Goal: Book appointment/travel/reservation: Book appointment/travel/reservation

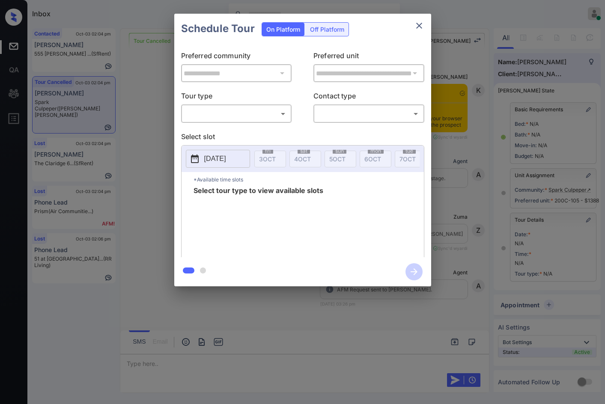
scroll to position [34, 0]
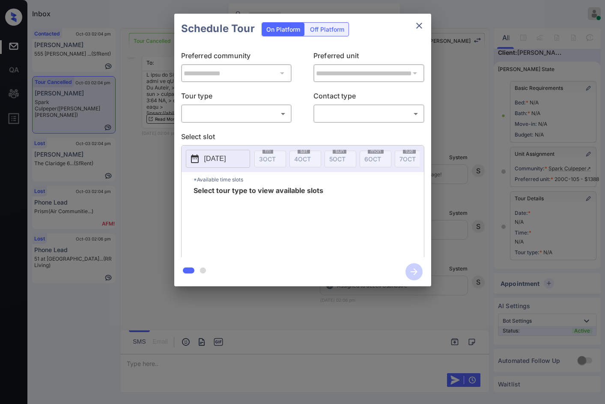
click at [233, 106] on div "​ ​" at bounding box center [236, 114] width 111 height 18
click at [233, 117] on body "Inbox Jezcil Usanastre Online Set yourself offline Set yourself on break Profil…" at bounding box center [302, 202] width 605 height 404
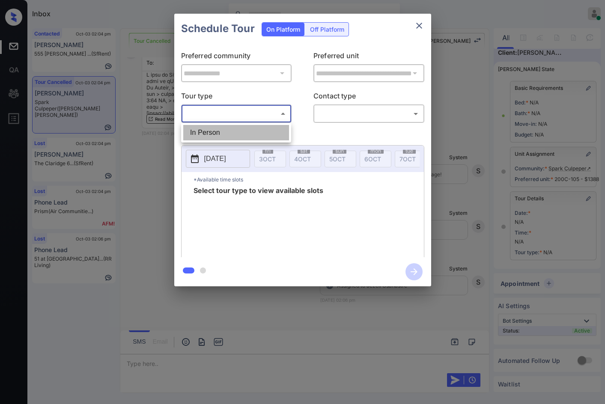
click at [236, 130] on li "In Person" at bounding box center [236, 132] width 106 height 15
type input "********"
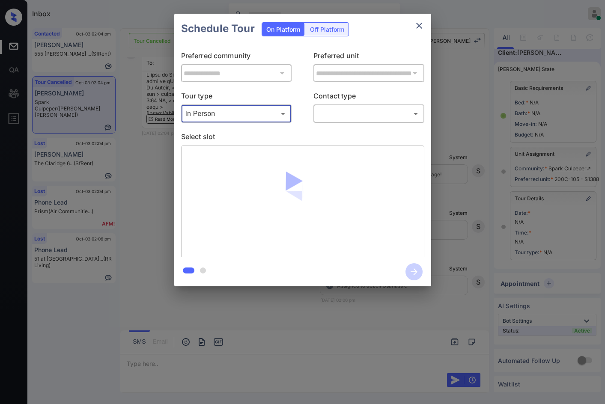
click at [338, 116] on body "Inbox Jezcil Usanastre Online Set yourself offline Set yourself on break Profil…" at bounding box center [302, 202] width 605 height 404
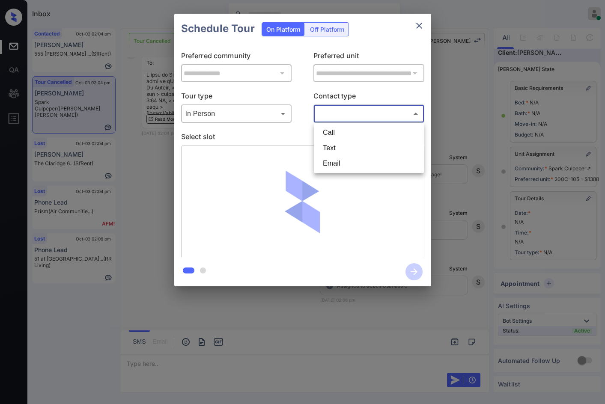
click at [345, 162] on li "Email" at bounding box center [369, 163] width 106 height 15
type input "*****"
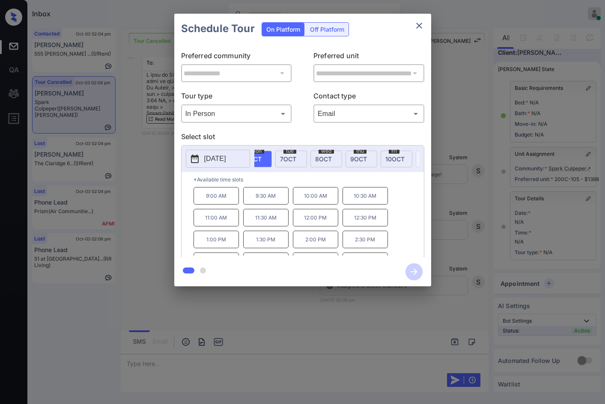
scroll to position [0, 126]
click at [350, 160] on span "9 OCT" at bounding box center [352, 159] width 17 height 7
drag, startPoint x: 204, startPoint y: 204, endPoint x: 218, endPoint y: 206, distance: 14.4
click at [225, 207] on div "*Available time slots 9:00 AM 9:30 AM 10:00 AM 10:30 AM 11:00 AM 11:30 AM 12:00…" at bounding box center [303, 216] width 242 height 88
copy p "9:00 AM"
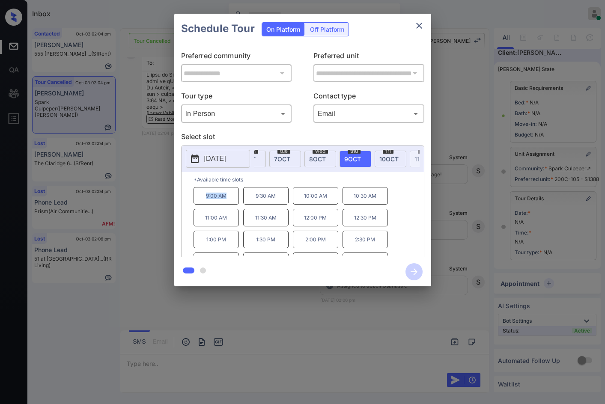
click at [154, 193] on div "**********" at bounding box center [302, 150] width 605 height 300
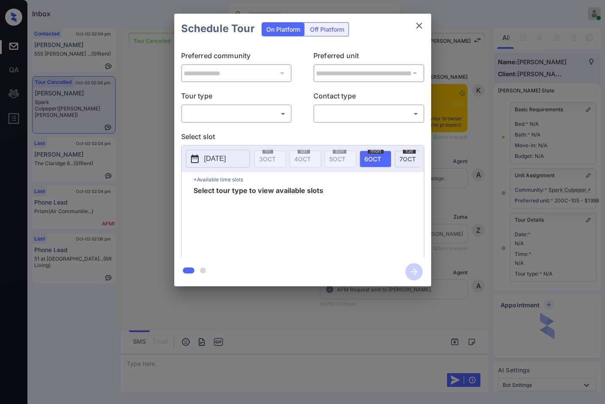
scroll to position [5669, 0]
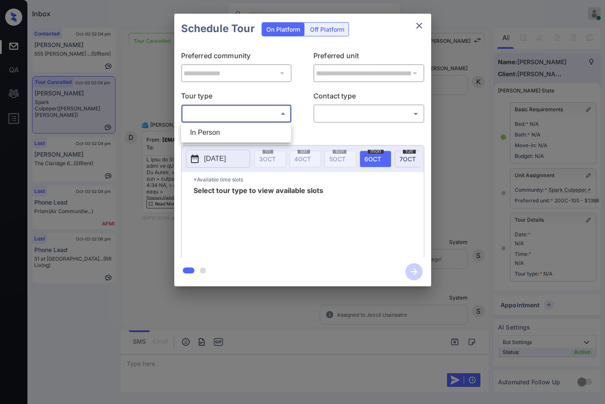
click at [195, 112] on body "Inbox Jezcil Usanastre Online Set yourself offline Set yourself on break Profil…" at bounding box center [302, 202] width 605 height 404
click at [204, 132] on li "In Person" at bounding box center [236, 132] width 106 height 15
type input "********"
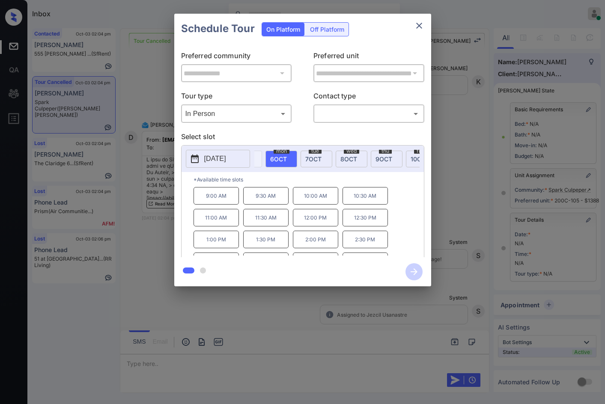
scroll to position [0, 101]
click at [375, 159] on span "9 OCT" at bounding box center [377, 159] width 17 height 7
click at [226, 154] on p "2025-10-09" at bounding box center [215, 159] width 22 height 10
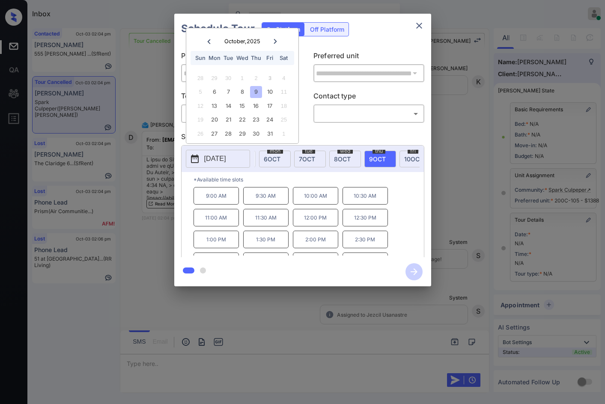
click at [150, 200] on div "**********" at bounding box center [302, 150] width 605 height 300
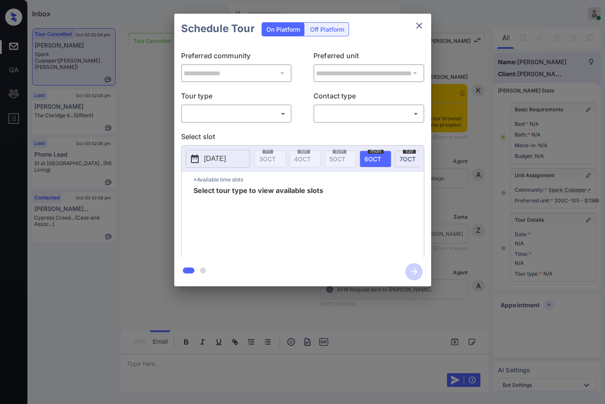
scroll to position [5596, 0]
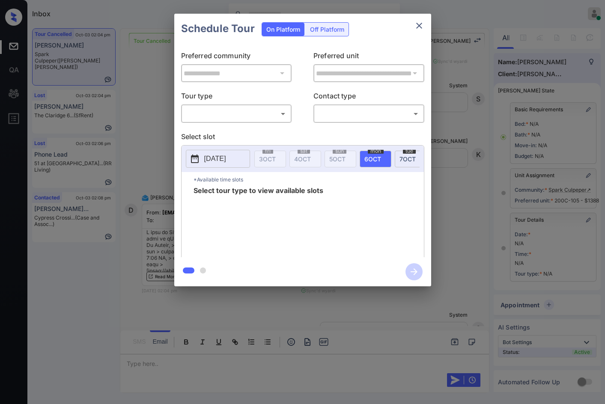
click at [220, 119] on body "Inbox Jezcil Usanastre Online Set yourself offline Set yourself on break Profil…" at bounding box center [302, 202] width 605 height 404
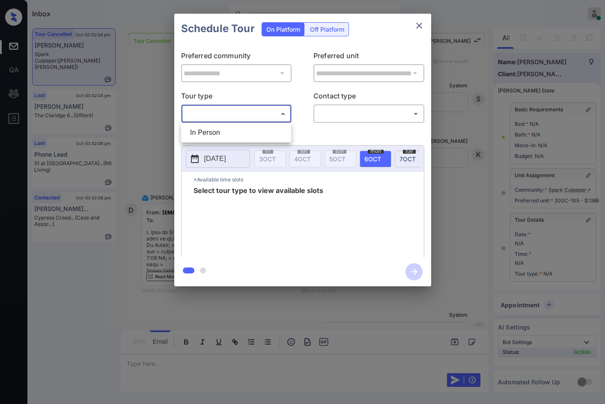
click at [218, 126] on ul "In Person" at bounding box center [236, 133] width 110 height 20
click at [219, 126] on li "In Person" at bounding box center [236, 132] width 106 height 15
type input "********"
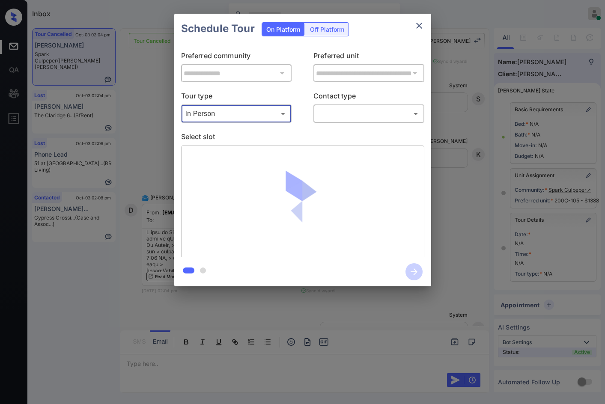
click at [347, 115] on body "Inbox Jezcil Usanastre Online Set yourself offline Set yourself on break Profil…" at bounding box center [302, 202] width 605 height 404
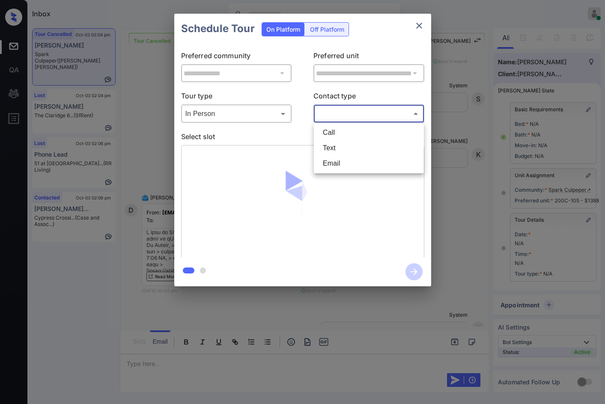
click at [343, 163] on li "Email" at bounding box center [369, 163] width 106 height 15
type input "*****"
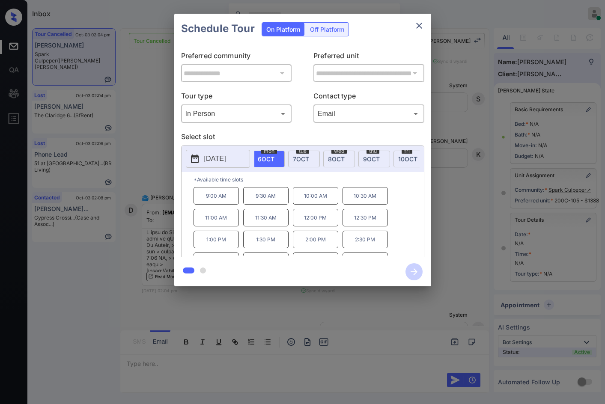
scroll to position [0, 113]
click at [370, 158] on span "9 OCT" at bounding box center [365, 159] width 17 height 7
click at [227, 203] on p "9:00 AM" at bounding box center [216, 196] width 45 height 18
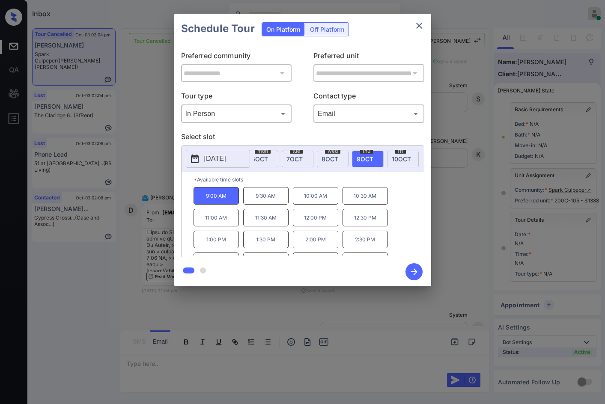
click at [413, 270] on icon "button" at bounding box center [414, 271] width 17 height 17
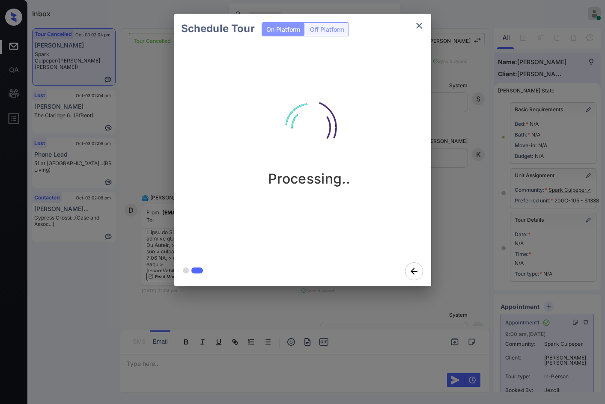
click at [342, 96] on img at bounding box center [310, 128] width 86 height 86
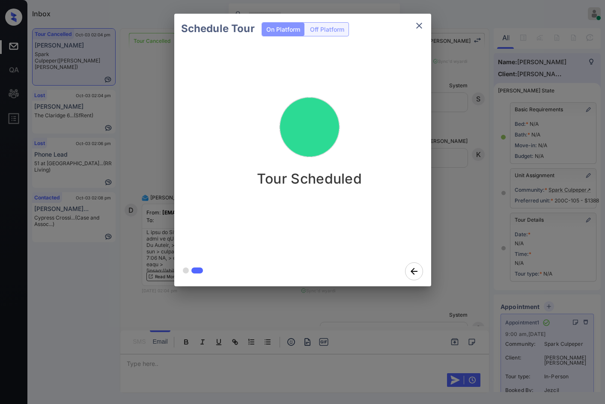
click at [417, 29] on icon "close" at bounding box center [419, 26] width 10 height 10
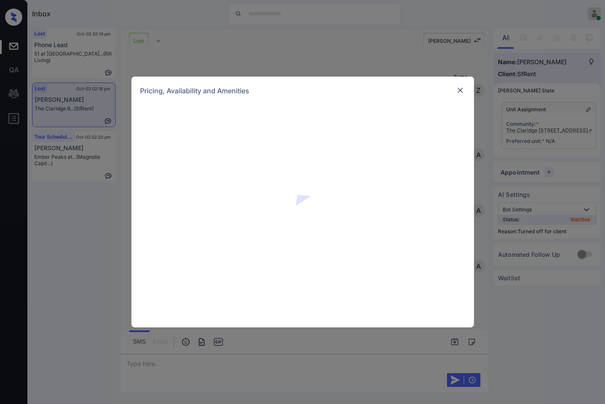
scroll to position [3682, 0]
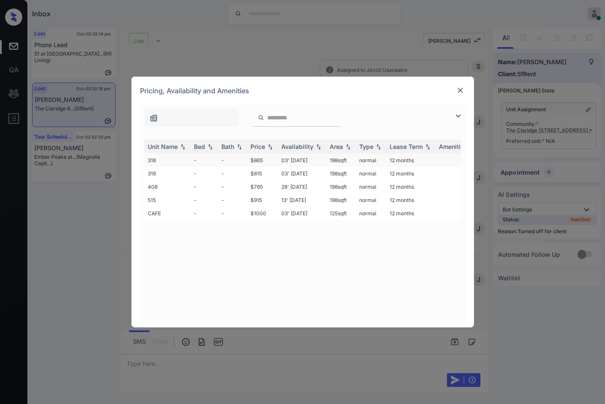
click at [277, 162] on td "$865" at bounding box center [262, 160] width 31 height 13
click at [296, 161] on td "03' Jan 19" at bounding box center [302, 160] width 48 height 13
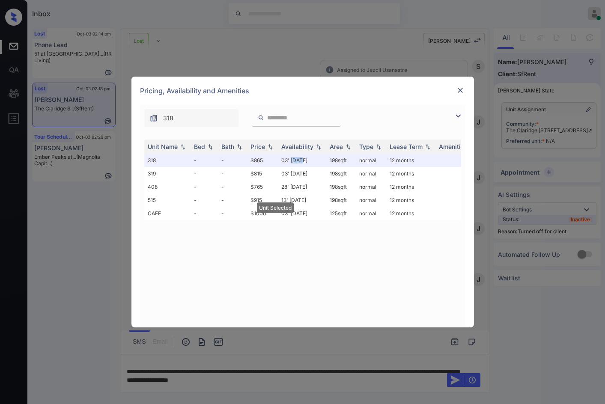
click at [464, 89] on img at bounding box center [460, 90] width 9 height 9
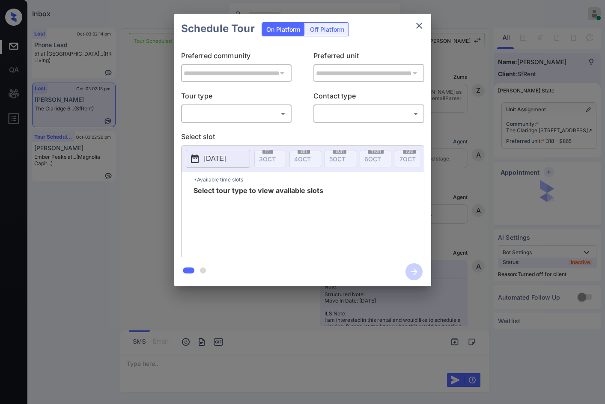
scroll to position [3738, 0]
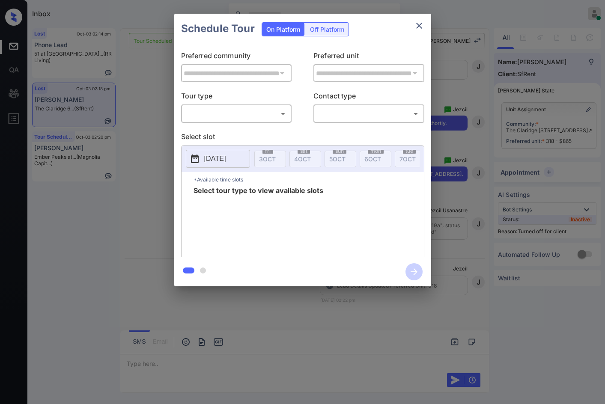
click at [306, 33] on div "Off Platform" at bounding box center [327, 29] width 43 height 13
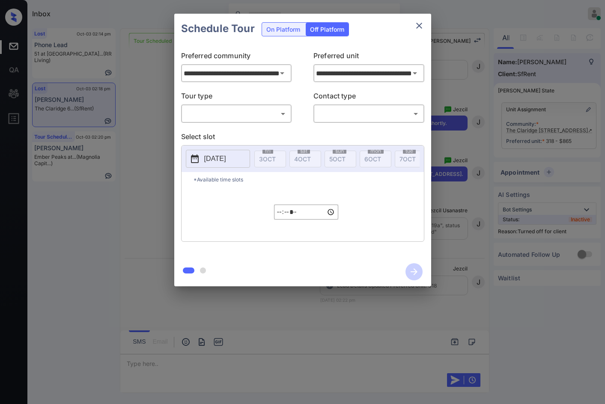
click at [257, 112] on body "Inbox Jezcil Usanastre Online Set yourself offline Set yourself on break Profil…" at bounding box center [302, 202] width 605 height 404
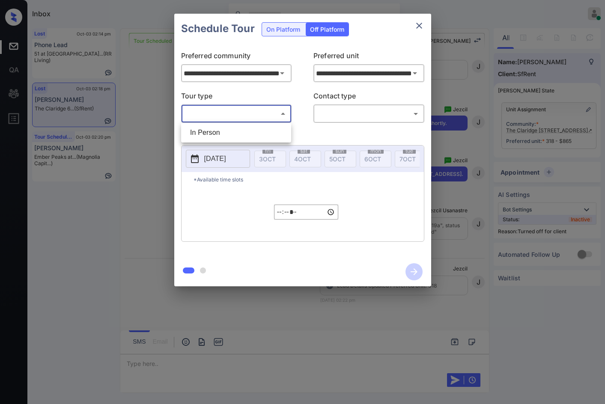
click at [252, 132] on li "In Person" at bounding box center [236, 132] width 106 height 15
type input "********"
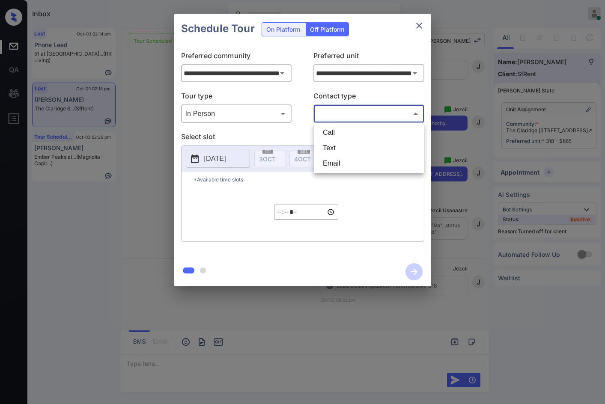
click at [362, 109] on body "Inbox Jezcil Usanastre Online Set yourself offline Set yourself on break Profil…" at bounding box center [302, 202] width 605 height 404
drag, startPoint x: 363, startPoint y: 147, endPoint x: 354, endPoint y: 145, distance: 9.2
click at [363, 147] on li "Text" at bounding box center [369, 148] width 106 height 15
type input "****"
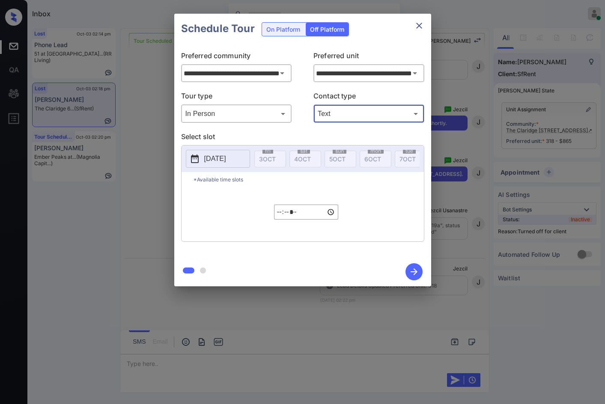
click at [241, 160] on button "2025-10-03" at bounding box center [218, 159] width 64 height 18
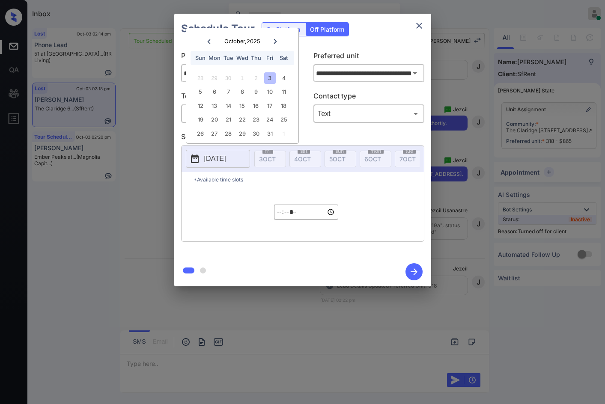
click at [284, 220] on input "*****" at bounding box center [306, 212] width 64 height 15
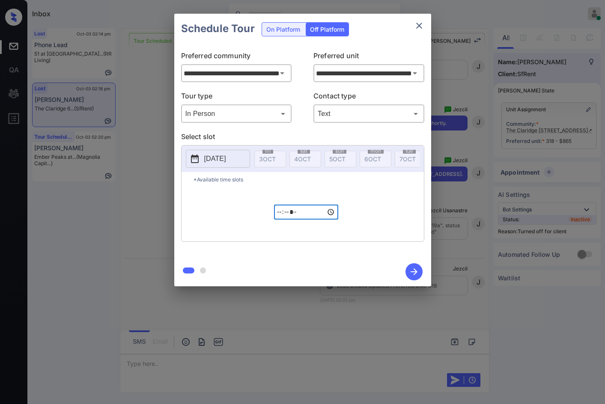
type input "*****"
type input "**********"
click at [303, 220] on input "*****" at bounding box center [306, 212] width 64 height 15
click at [306, 219] on input "*****" at bounding box center [306, 212] width 64 height 15
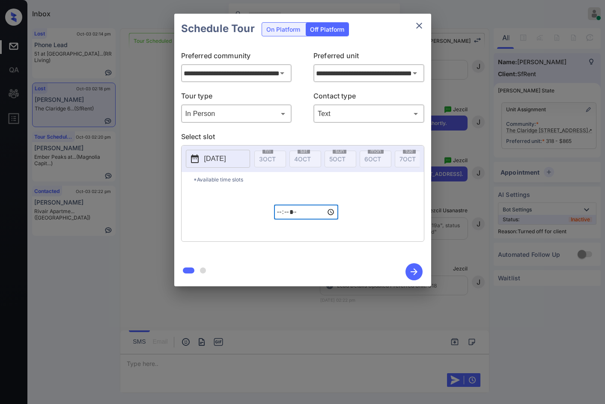
type input "*****"
click at [414, 275] on icon "button" at bounding box center [414, 272] width 7 height 7
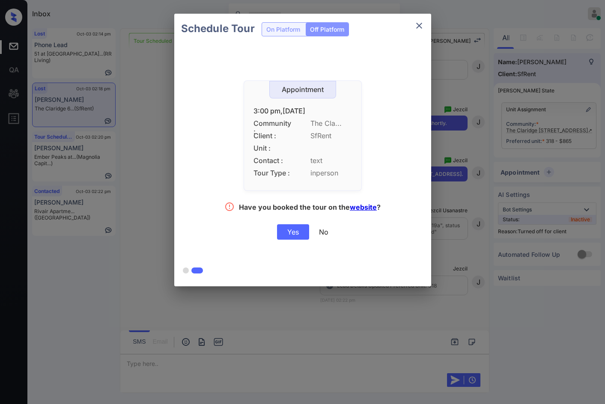
click at [302, 237] on div "Yes" at bounding box center [293, 231] width 32 height 15
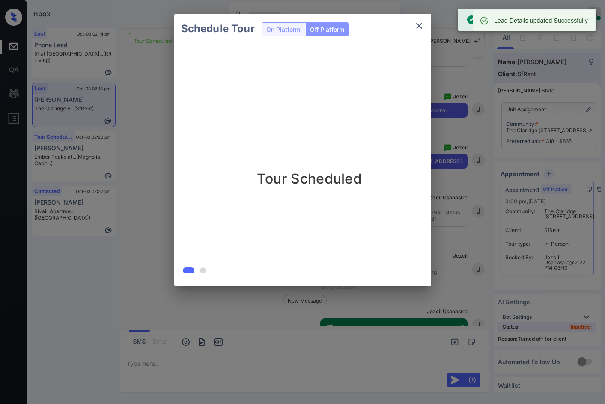
scroll to position [3792, 0]
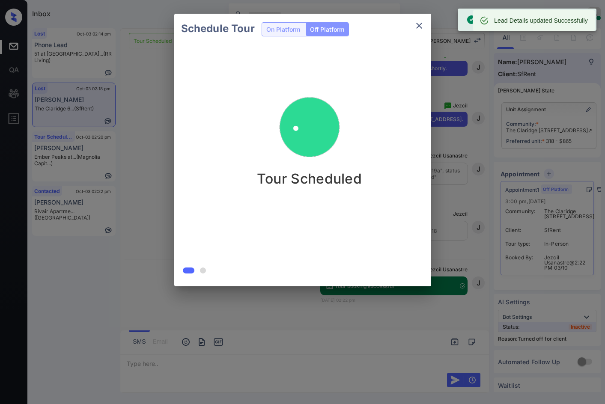
click at [109, 174] on div "Schedule Tour On Platform Off Platform Tour Scheduled" at bounding box center [302, 150] width 605 height 300
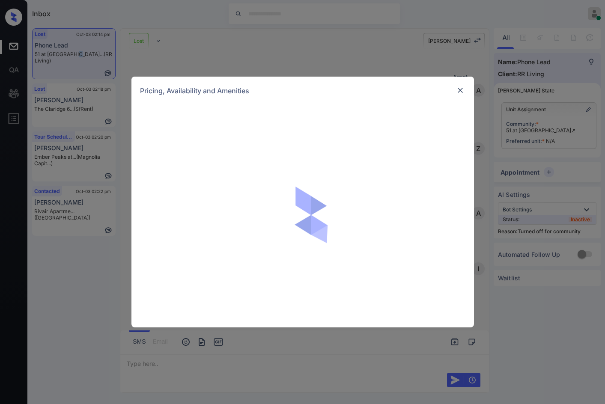
scroll to position [399, 0]
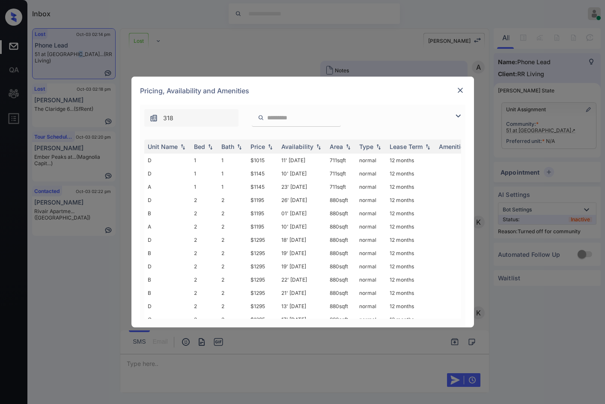
click at [458, 114] on img at bounding box center [458, 116] width 10 height 10
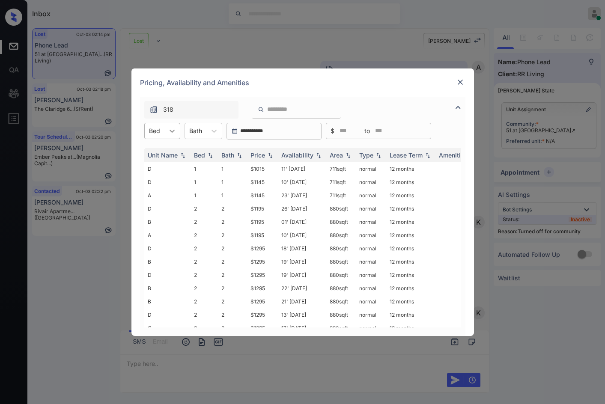
click at [168, 131] on icon at bounding box center [172, 131] width 9 height 9
click at [161, 147] on div "1" at bounding box center [162, 151] width 36 height 15
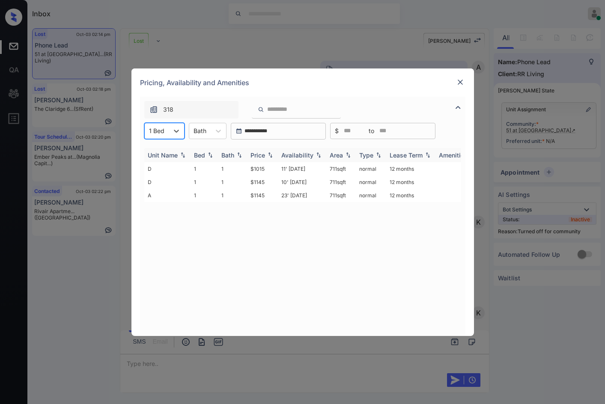
click at [270, 154] on img at bounding box center [270, 155] width 9 height 6
drag, startPoint x: 237, startPoint y: 165, endPoint x: 273, endPoint y: 167, distance: 36.1
click at [273, 167] on tr "D 1 1 $1015 11' Oct 25 711 sqft normal 12 months" at bounding box center [368, 168] width 448 height 13
click at [269, 194] on td "$1145" at bounding box center [262, 195] width 31 height 13
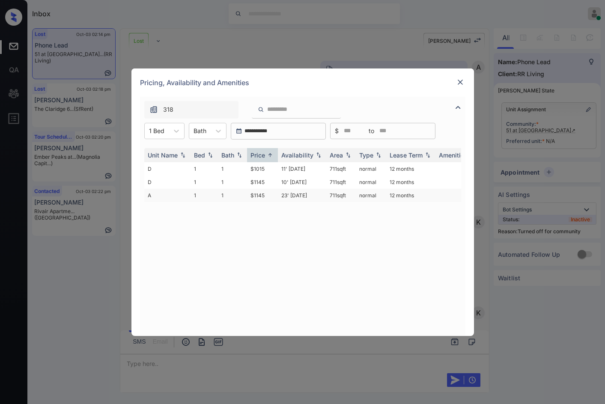
click at [269, 195] on td "$1145" at bounding box center [262, 195] width 31 height 13
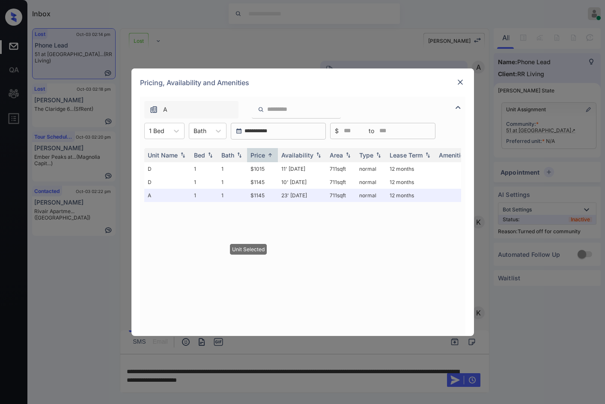
click at [458, 86] on img at bounding box center [460, 82] width 9 height 9
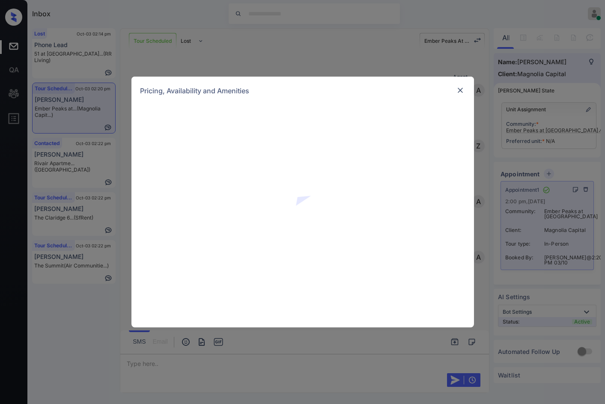
scroll to position [2322, 0]
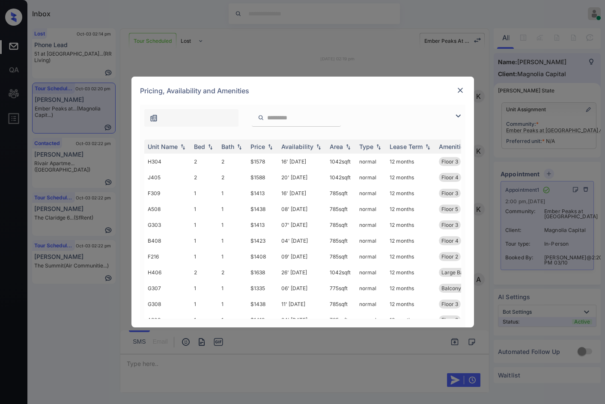
click at [458, 116] on img at bounding box center [458, 116] width 10 height 10
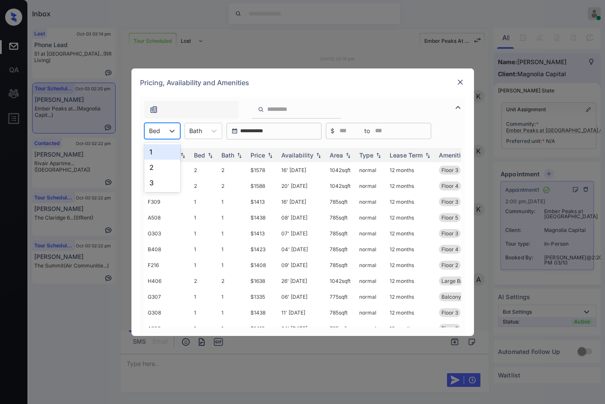
click at [157, 136] on div "Bed" at bounding box center [155, 131] width 20 height 12
click at [155, 148] on div "1" at bounding box center [162, 151] width 36 height 15
click at [272, 157] on img at bounding box center [270, 155] width 9 height 6
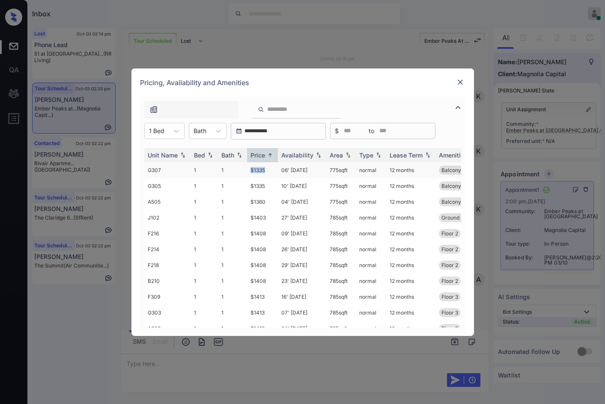
drag, startPoint x: 238, startPoint y: 175, endPoint x: 272, endPoint y: 171, distance: 34.5
click at [272, 171] on tr "G307 1 1 $1335 06' [DATE] 775 sqft normal 12 months Balcony Storage Floor 3" at bounding box center [368, 170] width 448 height 16
drag, startPoint x: 251, startPoint y: 217, endPoint x: 278, endPoint y: 218, distance: 26.1
click at [278, 218] on tr "J102 1 1 $1403 27' Sep 25 785 sqft normal 12 months Ground Level Floor 1" at bounding box center [368, 218] width 448 height 16
copy tr "$1403"
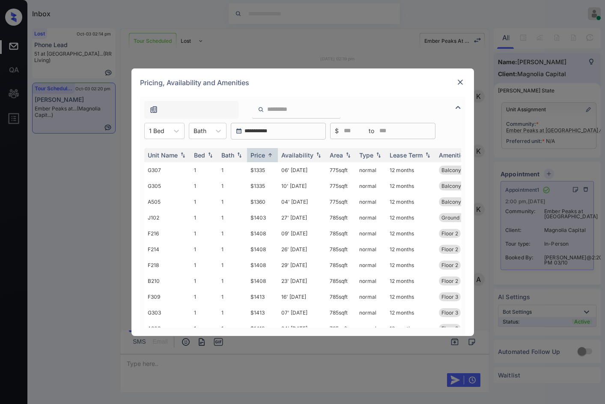
drag, startPoint x: 174, startPoint y: 130, endPoint x: 170, endPoint y: 142, distance: 12.2
click at [174, 130] on icon at bounding box center [176, 131] width 9 height 9
click at [162, 166] on div "2" at bounding box center [164, 167] width 40 height 15
drag, startPoint x: 245, startPoint y: 171, endPoint x: 266, endPoint y: 173, distance: 20.2
click at [266, 173] on tr "B204 2 2 $1548 07' Dec 25 1042 sqft normal 12 months ADA Floor 2" at bounding box center [368, 170] width 448 height 16
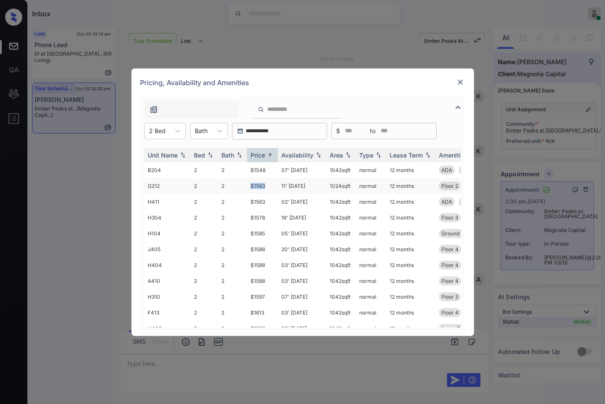
drag, startPoint x: 248, startPoint y: 183, endPoint x: 232, endPoint y: 187, distance: 16.8
click at [266, 185] on td "$1563" at bounding box center [262, 186] width 31 height 16
copy td "$1563"
drag, startPoint x: 458, startPoint y: 75, endPoint x: 456, endPoint y: 87, distance: 11.8
click at [458, 77] on div "Pricing, Availability and Amenities" at bounding box center [303, 83] width 343 height 28
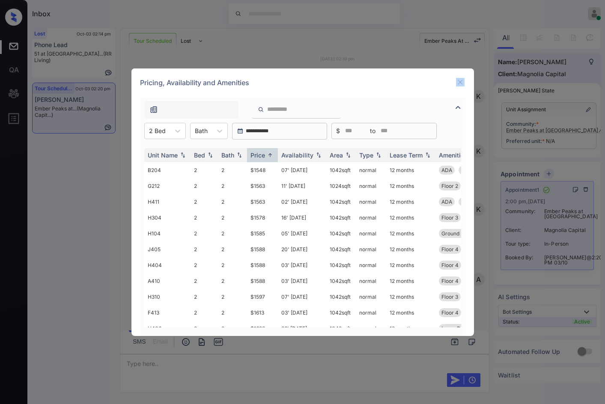
click at [455, 87] on div at bounding box center [460, 82] width 10 height 10
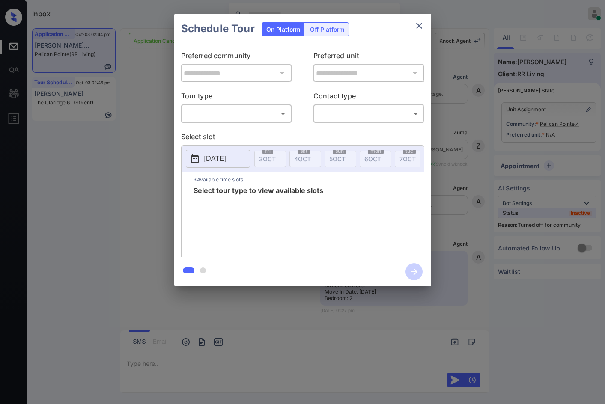
scroll to position [1422, 0]
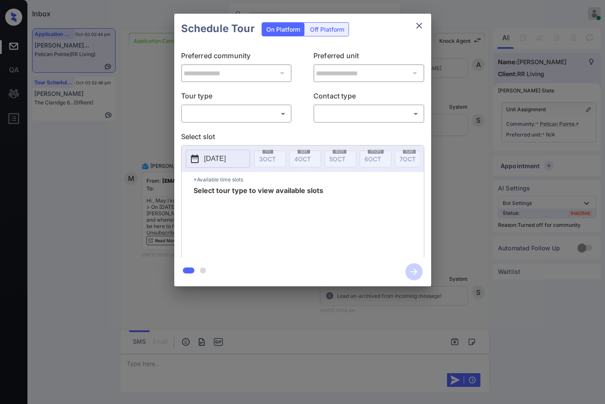
click at [262, 117] on body "Inbox Jezcil Usanastre Online Set yourself offline Set yourself on break Profil…" at bounding box center [302, 202] width 605 height 404
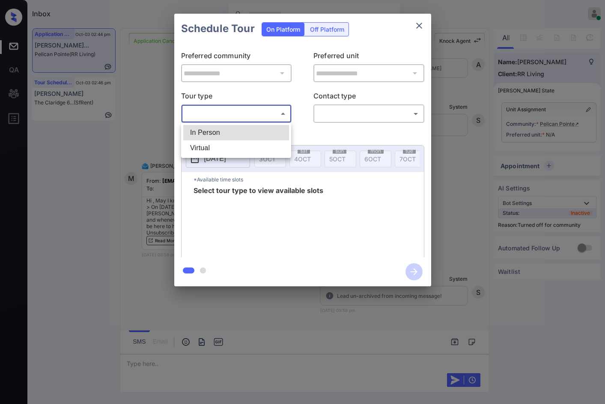
click at [211, 148] on li "Virtual" at bounding box center [236, 148] width 106 height 15
type input "*******"
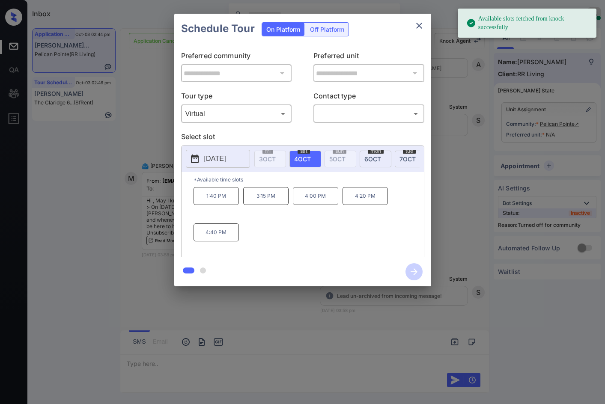
click at [148, 138] on div "**********" at bounding box center [302, 150] width 605 height 300
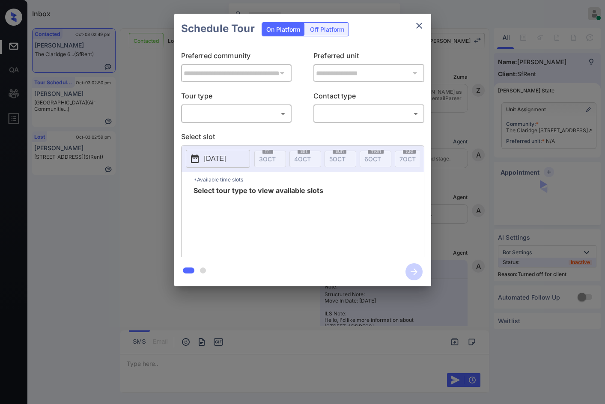
scroll to position [2071, 0]
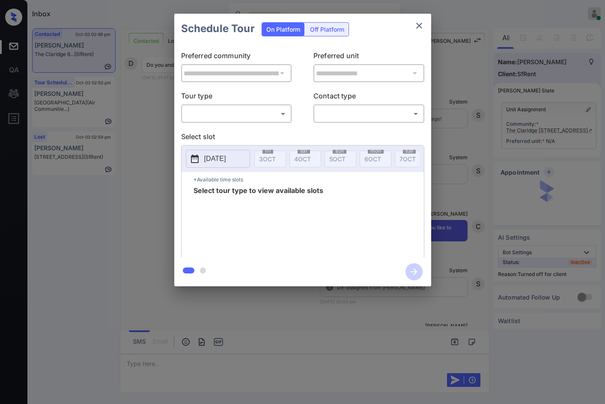
click at [488, 180] on div "**********" at bounding box center [302, 150] width 605 height 300
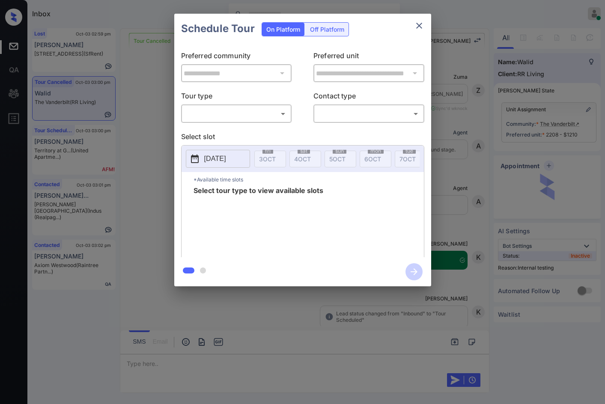
scroll to position [5143, 0]
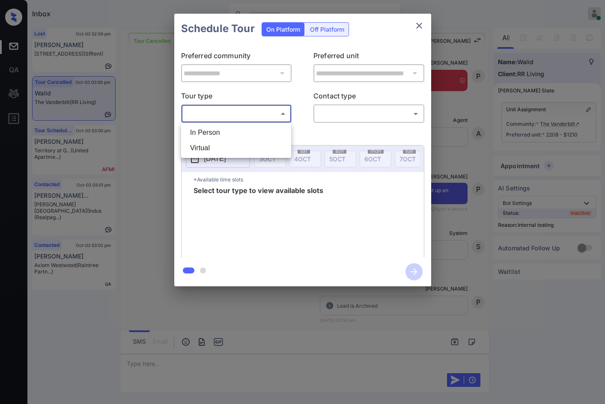
click at [227, 108] on body "Inbox Jezcil Usanastre Online Set yourself offline Set yourself on break Profil…" at bounding box center [302, 202] width 605 height 404
click at [228, 128] on li "In Person" at bounding box center [236, 132] width 106 height 15
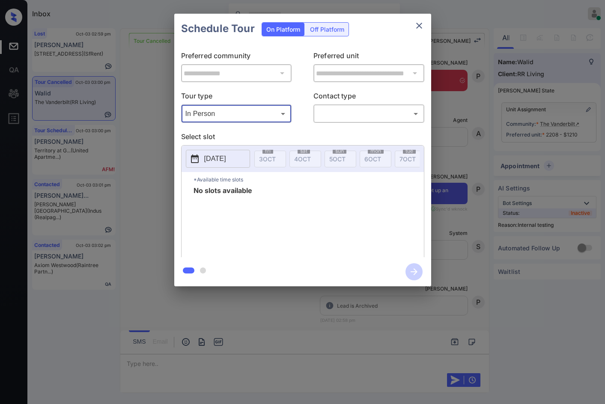
type input "********"
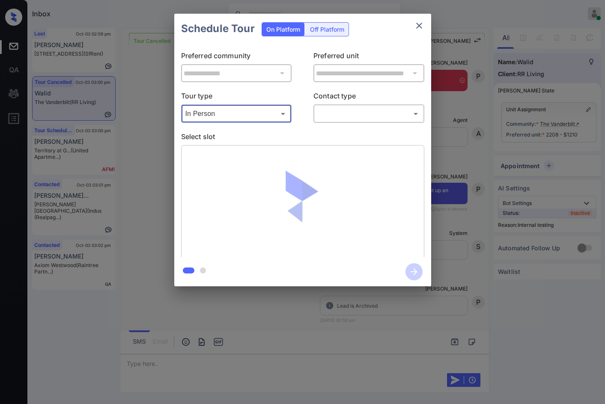
click at [352, 117] on body "Inbox Jezcil Usanastre Online Set yourself offline Set yourself on break Profil…" at bounding box center [302, 202] width 605 height 404
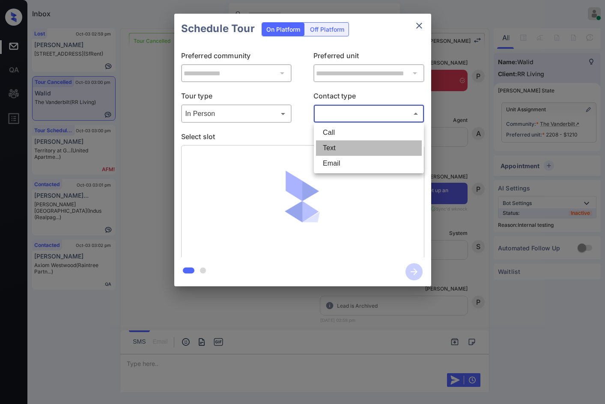
click at [351, 149] on li "Text" at bounding box center [369, 148] width 106 height 15
type input "****"
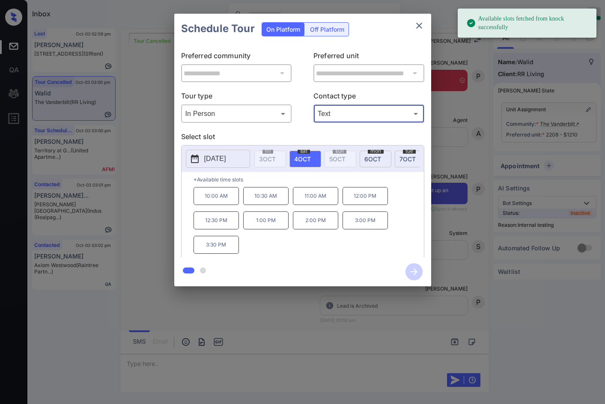
click at [224, 168] on button "2025-10-04" at bounding box center [218, 159] width 64 height 18
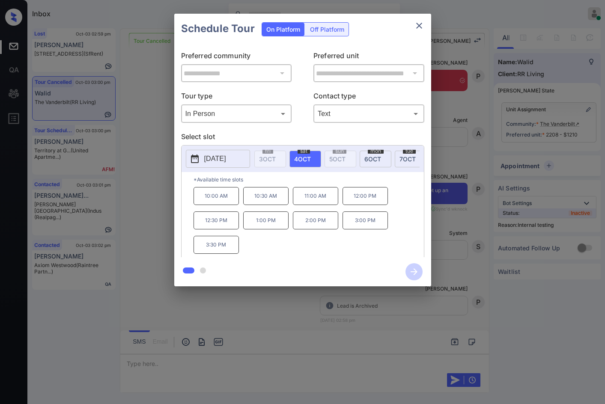
click at [162, 161] on div "**********" at bounding box center [302, 150] width 605 height 300
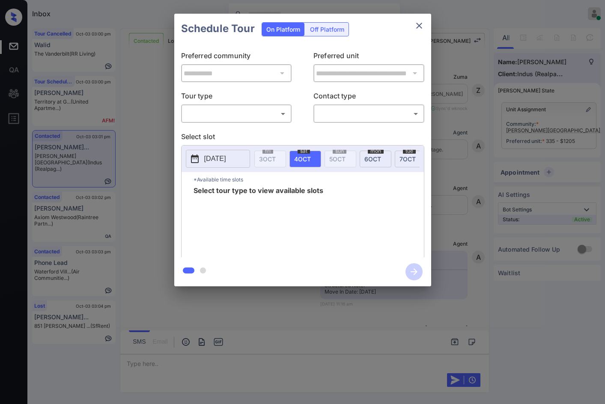
scroll to position [4278, 0]
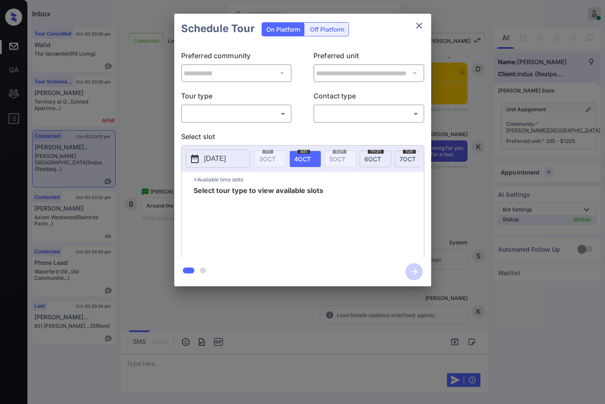
click at [292, 121] on div "Tour type ​ ​ Contact type ​ ​" at bounding box center [302, 107] width 243 height 32
click at [273, 117] on body "Inbox Jezcil Usanastre Online Set yourself offline Set yourself on break Profil…" at bounding box center [302, 202] width 605 height 404
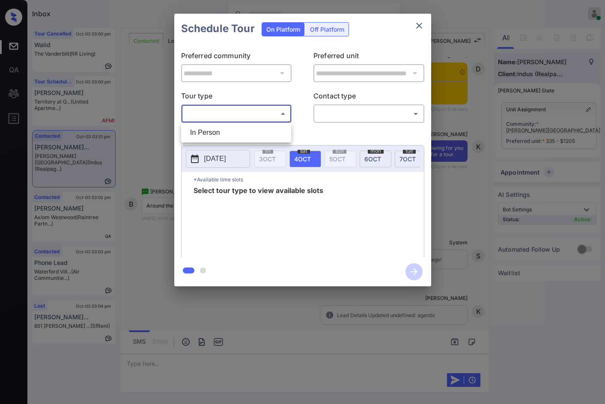
click at [256, 130] on li "In Person" at bounding box center [236, 132] width 106 height 15
type input "********"
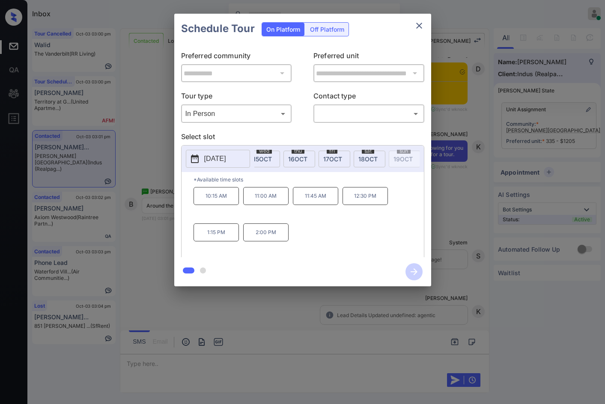
scroll to position [0, 396]
click at [293, 160] on span "15 OCT" at bounding box center [294, 159] width 19 height 7
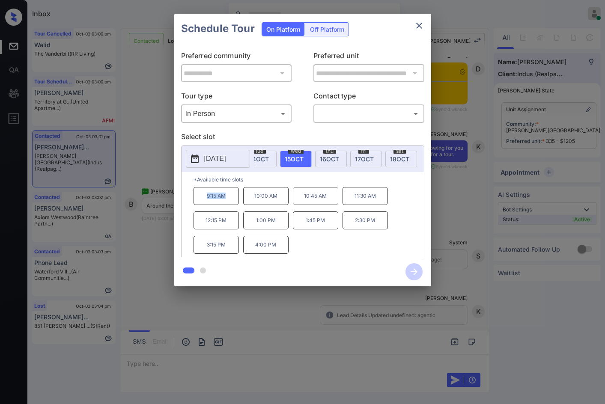
drag, startPoint x: 219, startPoint y: 201, endPoint x: 227, endPoint y: 202, distance: 8.2
click at [227, 202] on div "*Available time slots 9:15 AM 10:00 AM 10:45 AM 11:30 AM 12:15 PM 1:00 PM 1:45 …" at bounding box center [303, 216] width 242 height 88
copy p "9:15 AM"
drag, startPoint x: 257, startPoint y: 251, endPoint x: 280, endPoint y: 251, distance: 23.1
click at [280, 251] on p "4:00 PM" at bounding box center [265, 245] width 45 height 18
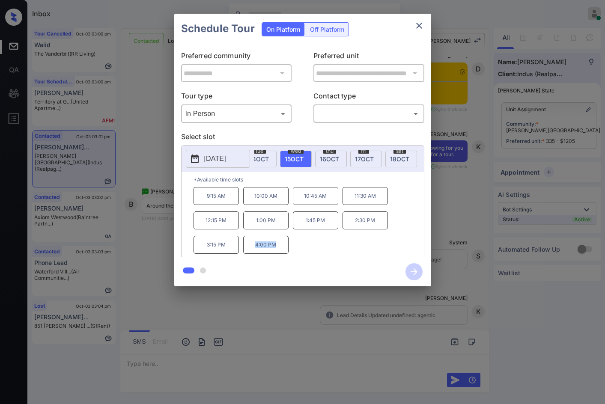
copy p "4:00 PM"
click at [118, 146] on div "**********" at bounding box center [302, 150] width 605 height 300
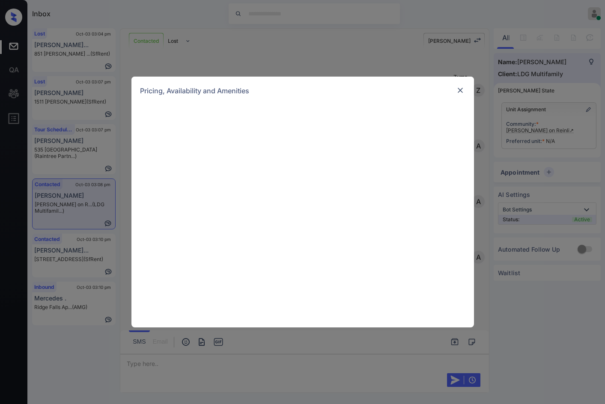
scroll to position [592, 0]
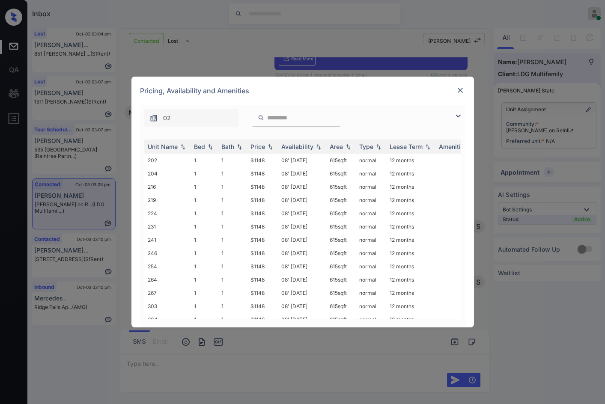
click at [458, 117] on img at bounding box center [458, 116] width 10 height 10
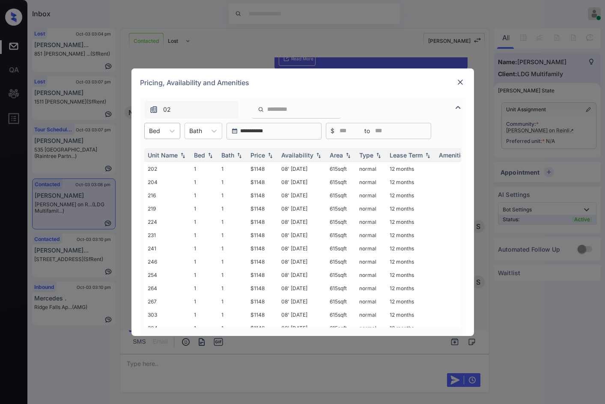
click at [162, 135] on div "Bed" at bounding box center [155, 131] width 20 height 12
click at [163, 171] on div "2" at bounding box center [162, 167] width 36 height 15
click at [275, 156] on th "Price" at bounding box center [262, 155] width 31 height 14
click at [271, 157] on img at bounding box center [270, 155] width 9 height 6
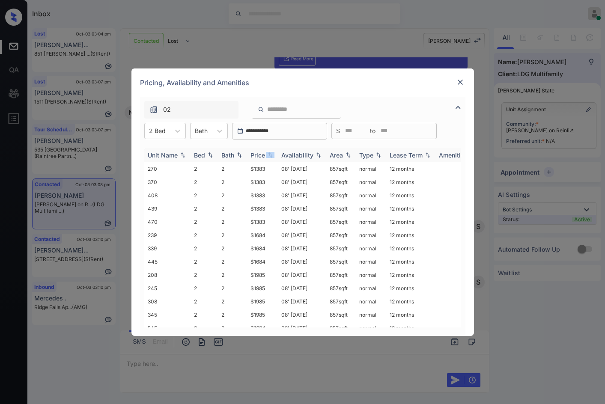
click at [271, 157] on img at bounding box center [270, 155] width 9 height 6
drag, startPoint x: 242, startPoint y: 171, endPoint x: 282, endPoint y: 172, distance: 40.7
click at [282, 172] on tr "208 2 2 $1985 08' Jun 24 857 sqft normal 12 months" at bounding box center [368, 168] width 448 height 13
copy tr "$1985"
click at [273, 169] on td "$1985" at bounding box center [262, 168] width 31 height 13
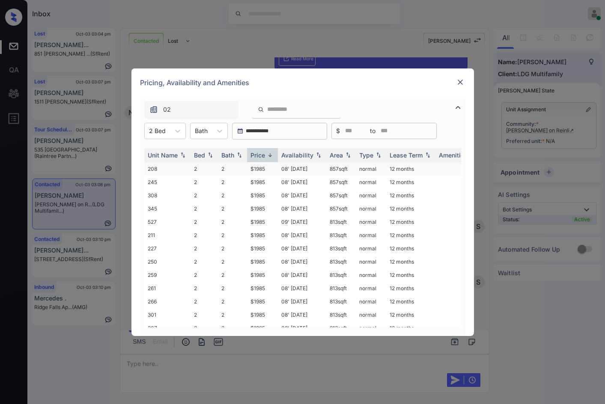
click at [273, 168] on td "$1985" at bounding box center [262, 168] width 31 height 13
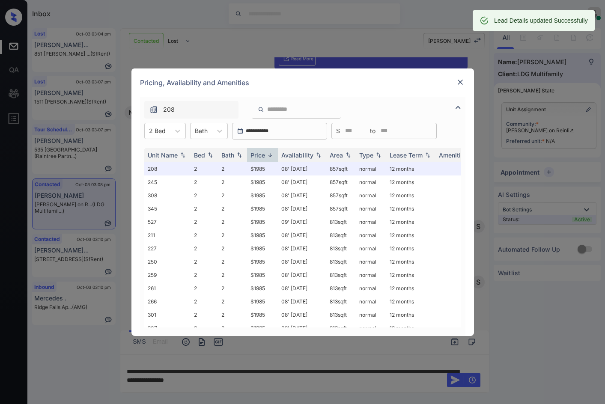
click at [459, 79] on img at bounding box center [460, 82] width 9 height 9
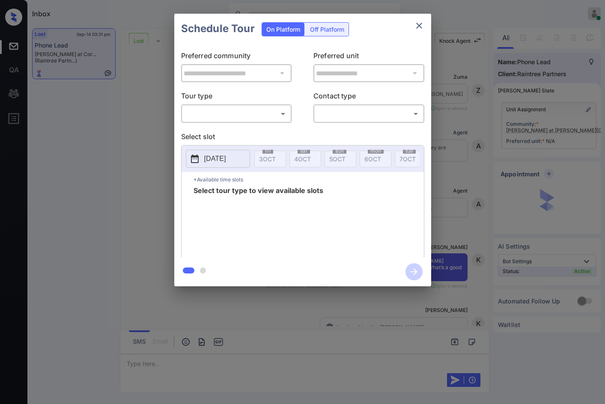
scroll to position [2462, 0]
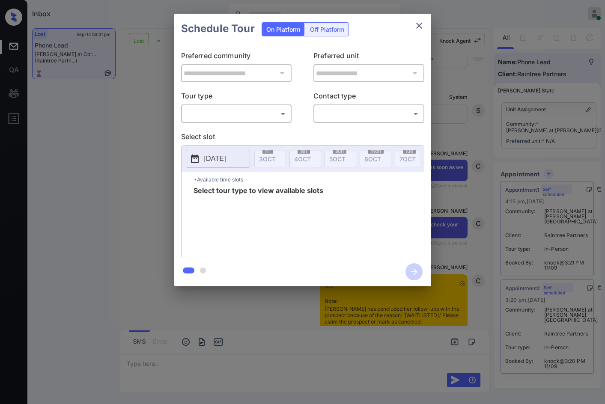
click at [279, 123] on div "​ ​" at bounding box center [236, 114] width 111 height 18
click at [278, 119] on body "Inbox Jezcil Usanastre Online Set yourself offline Set yourself on break Profil…" at bounding box center [302, 202] width 605 height 404
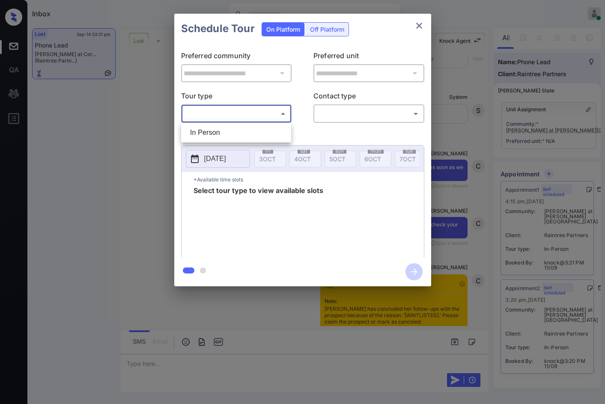
click at [275, 129] on li "In Person" at bounding box center [236, 132] width 106 height 15
type input "********"
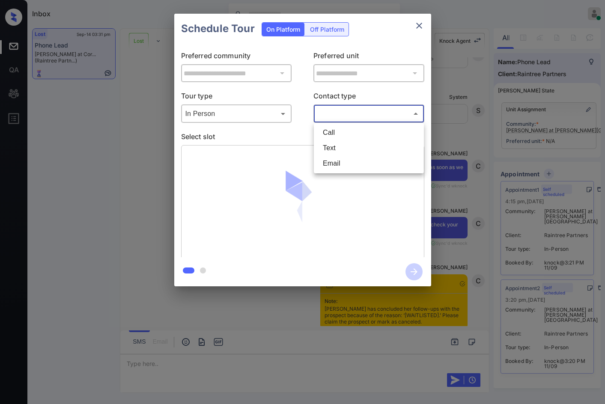
click at [330, 117] on body "Inbox Jezcil Usanastre Online Set yourself offline Set yourself on break Profil…" at bounding box center [302, 202] width 605 height 404
click at [350, 148] on li "Text" at bounding box center [369, 148] width 106 height 15
type input "****"
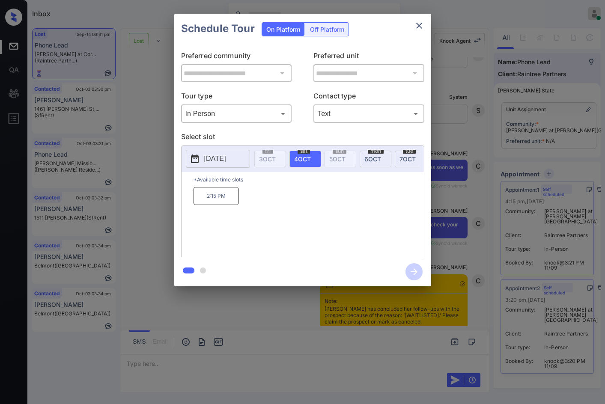
click at [89, 199] on div "**********" at bounding box center [302, 150] width 605 height 300
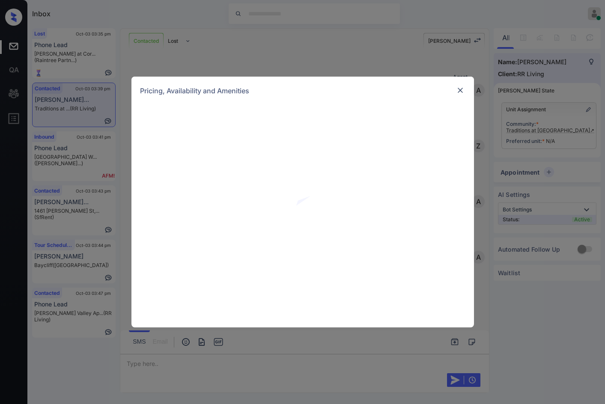
scroll to position [424, 0]
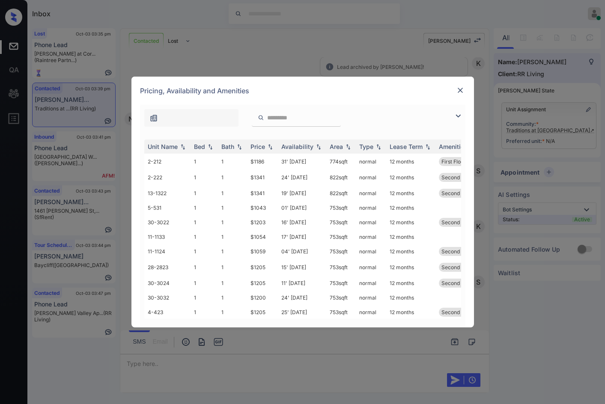
click at [460, 116] on img at bounding box center [458, 116] width 10 height 10
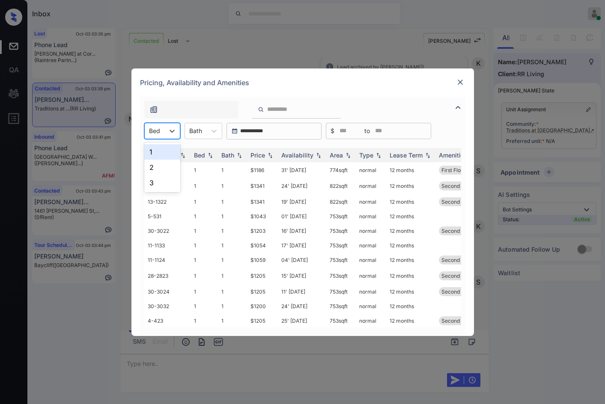
click at [161, 136] on div "Bed" at bounding box center [155, 131] width 20 height 12
click at [162, 166] on div "2" at bounding box center [162, 167] width 36 height 15
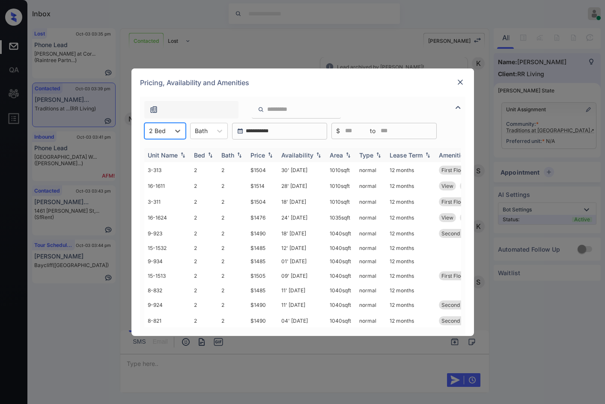
click at [272, 157] on img at bounding box center [270, 155] width 9 height 6
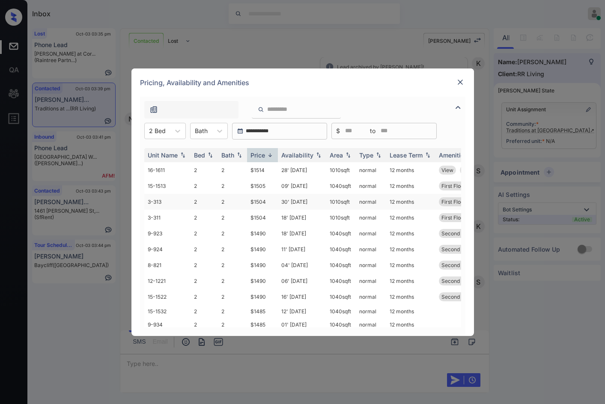
click at [278, 200] on td "$1504" at bounding box center [262, 202] width 31 height 16
click at [278, 199] on td "$1504" at bounding box center [262, 202] width 31 height 16
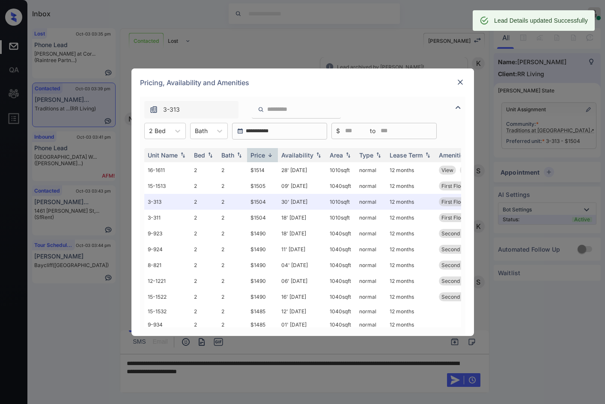
click at [464, 86] on img at bounding box center [460, 82] width 9 height 9
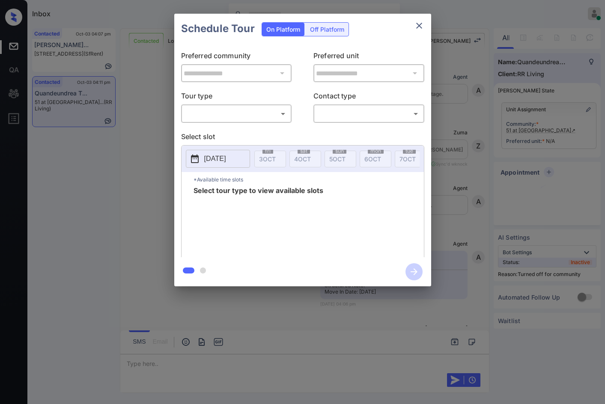
scroll to position [694, 0]
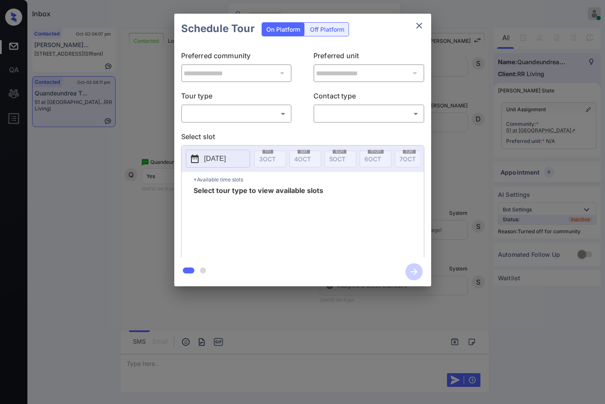
click at [247, 100] on p "Tour type" at bounding box center [236, 98] width 111 height 14
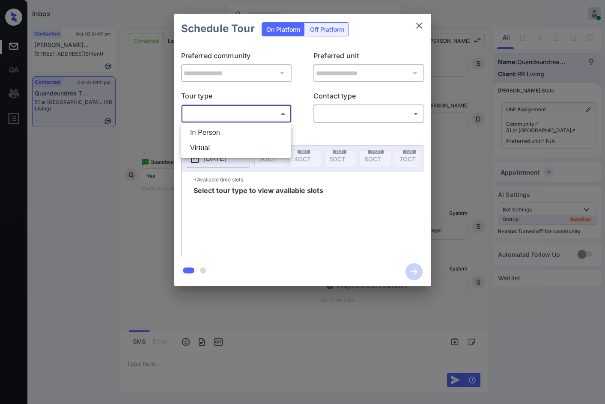
click at [247, 108] on body "Inbox Jezcil Usanastre Online Set yourself offline Set yourself on break Profil…" at bounding box center [302, 202] width 605 height 404
click at [231, 126] on li "In Person" at bounding box center [236, 132] width 106 height 15
type input "********"
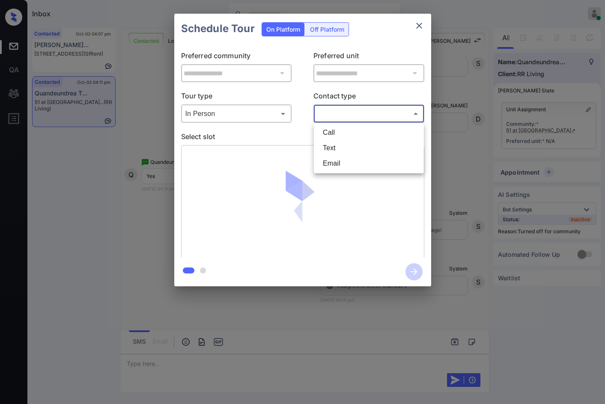
click at [329, 112] on body "Inbox Jezcil Usanastre Online Set yourself offline Set yourself on break Profil…" at bounding box center [302, 202] width 605 height 404
click at [346, 150] on li "Text" at bounding box center [369, 148] width 106 height 15
type input "****"
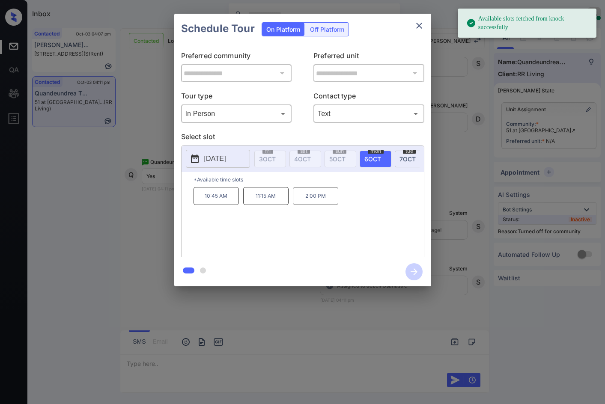
click at [210, 162] on p "2025-10-06" at bounding box center [215, 159] width 22 height 10
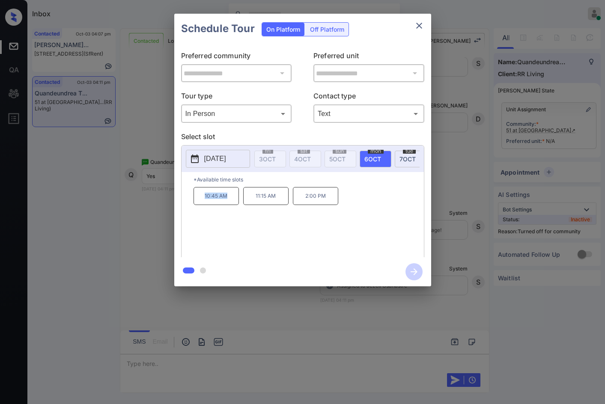
drag, startPoint x: 212, startPoint y: 199, endPoint x: 233, endPoint y: 202, distance: 21.2
click at [233, 202] on p "10:45 AM" at bounding box center [216, 196] width 45 height 18
copy p "10:45 AM"
click at [102, 138] on div "**********" at bounding box center [302, 150] width 605 height 300
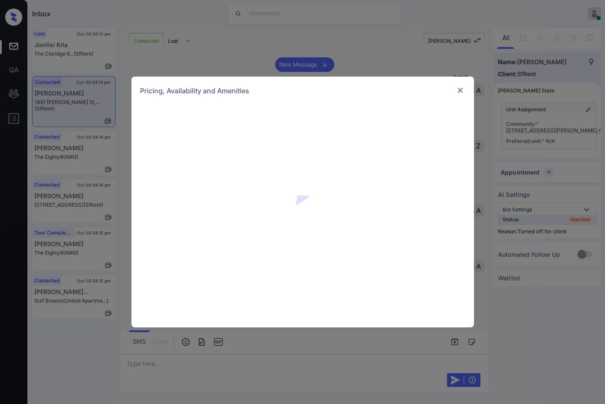
scroll to position [2061, 0]
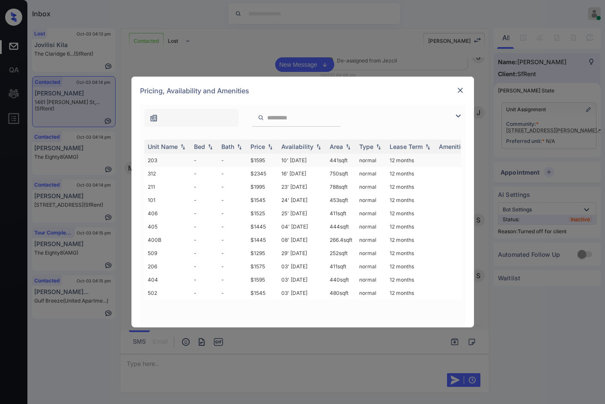
click at [275, 158] on td "$1595" at bounding box center [262, 160] width 31 height 13
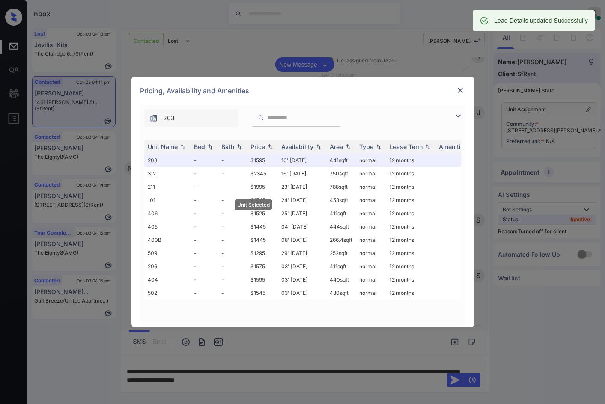
click at [461, 88] on img at bounding box center [460, 90] width 9 height 9
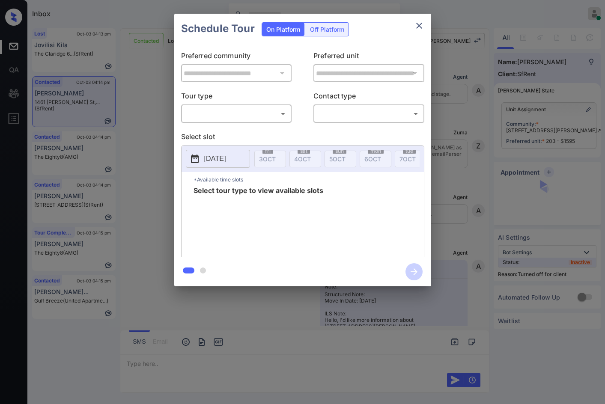
scroll to position [2211, 0]
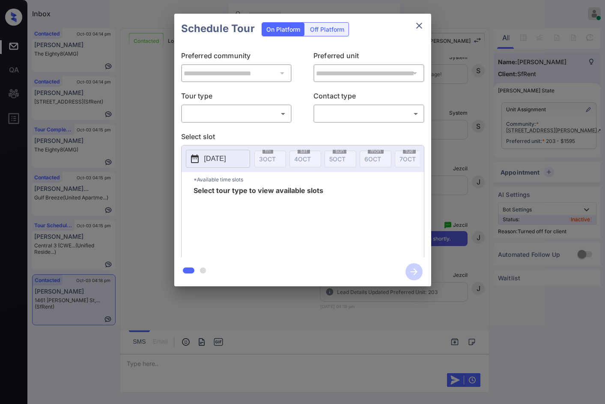
click at [322, 29] on div "Off Platform" at bounding box center [327, 29] width 43 height 13
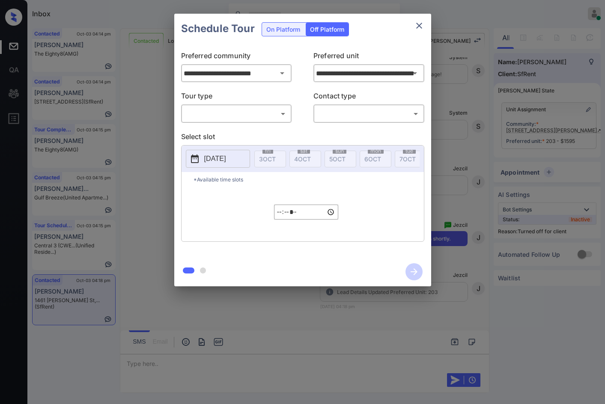
click at [266, 102] on p "Tour type" at bounding box center [236, 98] width 111 height 14
click at [261, 123] on div "​ ​" at bounding box center [236, 114] width 111 height 18
click at [250, 130] on div "**********" at bounding box center [302, 151] width 257 height 214
click at [263, 115] on body "Inbox Jezcil Usanastre Online Set yourself offline Set yourself on break Profil…" at bounding box center [302, 202] width 605 height 404
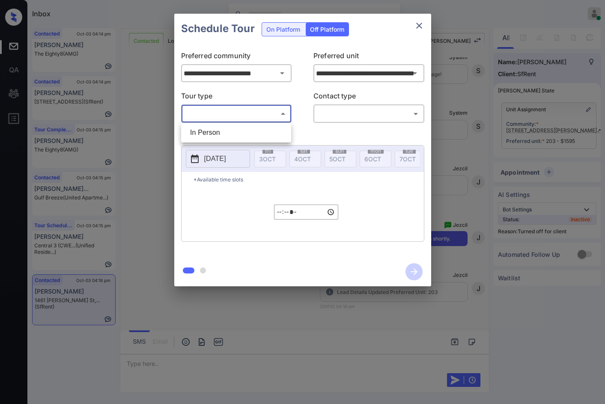
click at [259, 141] on ul "In Person" at bounding box center [236, 133] width 110 height 20
click at [326, 117] on div at bounding box center [302, 202] width 605 height 404
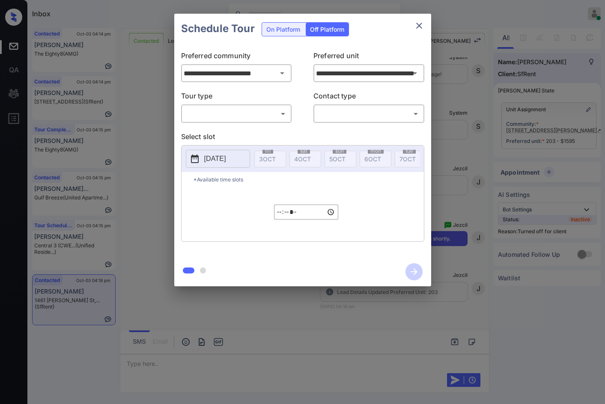
click at [254, 124] on div "**********" at bounding box center [302, 151] width 257 height 214
click at [258, 114] on body "Inbox Jezcil Usanastre Online Set yourself offline Set yourself on break Profil…" at bounding box center [302, 202] width 605 height 404
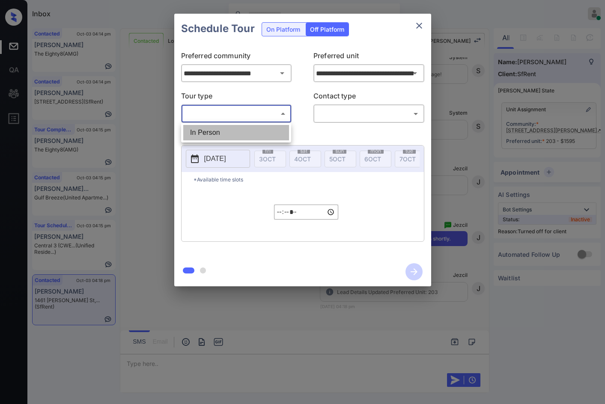
click at [253, 126] on li "In Person" at bounding box center [236, 132] width 106 height 15
type input "********"
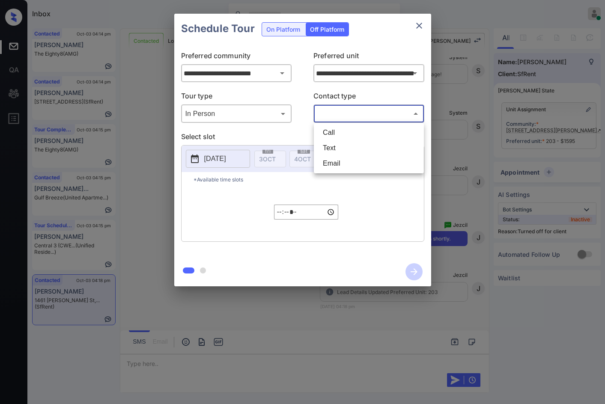
drag, startPoint x: 326, startPoint y: 113, endPoint x: 327, endPoint y: 129, distance: 15.9
click at [326, 114] on body "Inbox Jezcil Usanastre Online Set yourself offline Set yourself on break Profil…" at bounding box center [302, 202] width 605 height 404
click at [327, 147] on li "Text" at bounding box center [369, 148] width 106 height 15
type input "****"
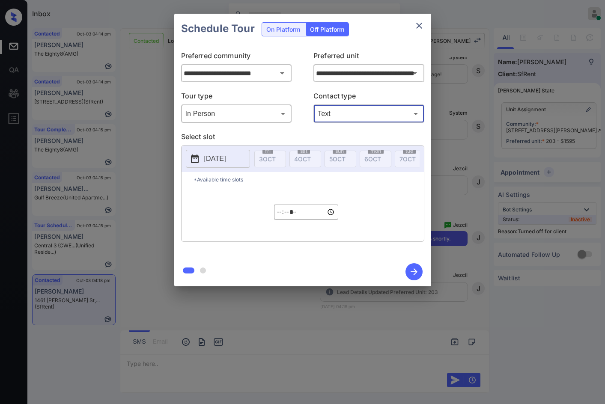
click at [226, 158] on p "2025-10-03" at bounding box center [215, 159] width 22 height 10
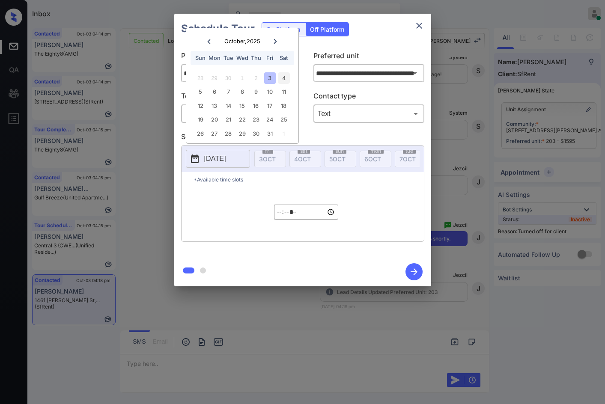
click at [287, 81] on div "4" at bounding box center [284, 78] width 12 height 12
click at [281, 216] on input "*****" at bounding box center [306, 212] width 64 height 15
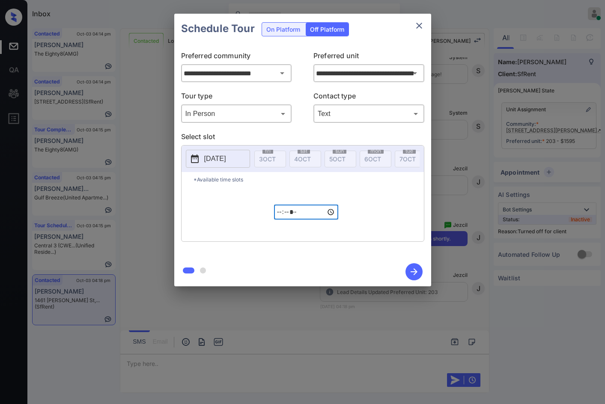
type input "*****"
click at [419, 272] on icon "button" at bounding box center [414, 271] width 17 height 17
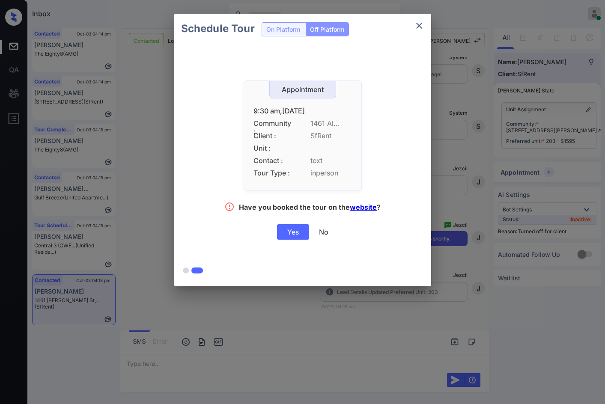
click at [292, 229] on div "Yes" at bounding box center [293, 231] width 32 height 15
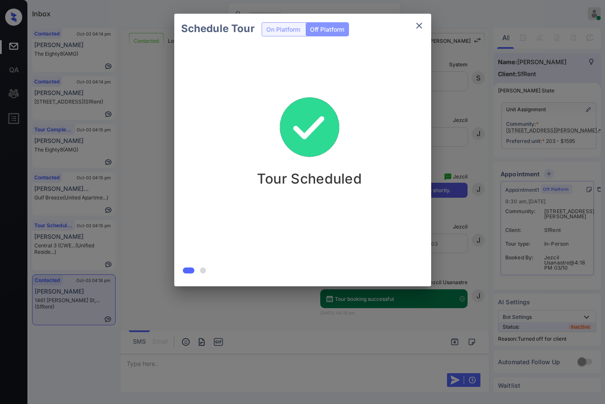
scroll to position [2266, 0]
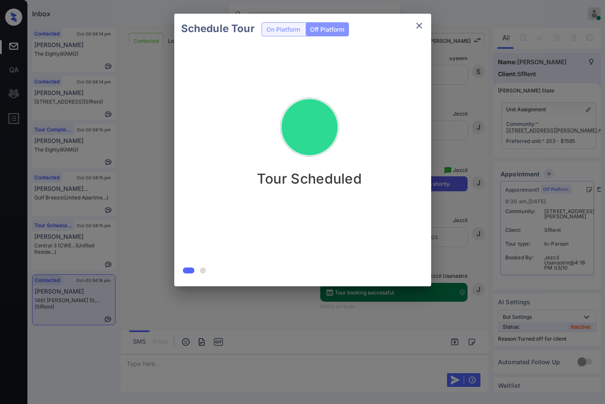
click at [368, 185] on div "Tour Scheduled" at bounding box center [309, 136] width 257 height 102
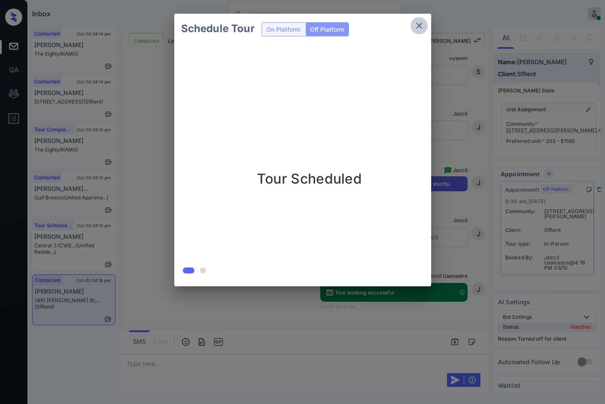
click at [419, 20] on button "close" at bounding box center [419, 25] width 17 height 17
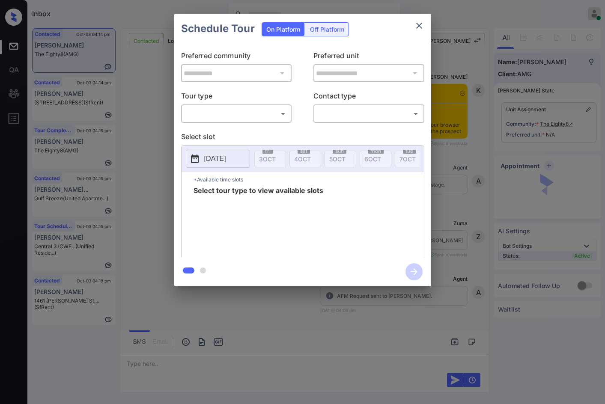
scroll to position [614, 0]
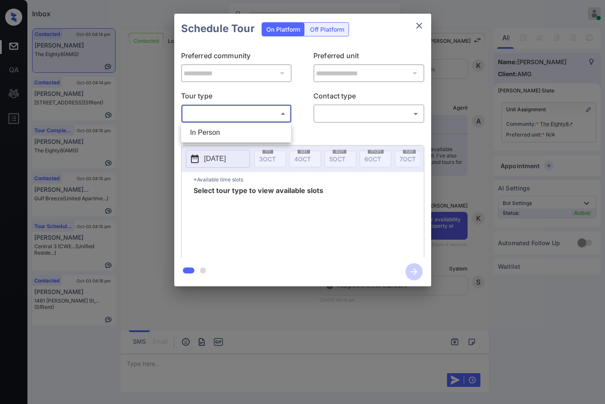
click at [232, 114] on body "Inbox Jezcil Usanastre Online Set yourself offline Set yourself on break Profil…" at bounding box center [302, 202] width 605 height 404
click at [230, 126] on li "In Person" at bounding box center [236, 132] width 106 height 15
type input "********"
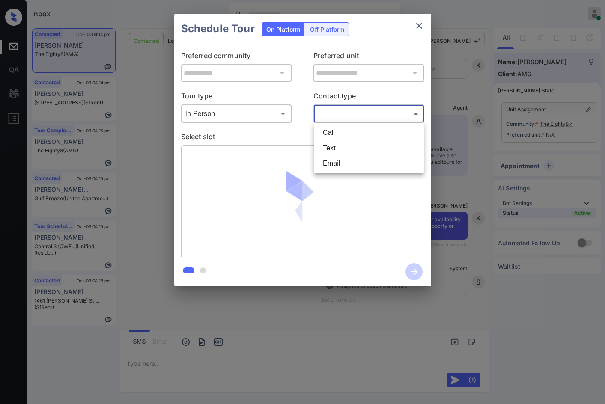
click at [321, 119] on body "Inbox Jezcil Usanastre Online Set yourself offline Set yourself on break Profil…" at bounding box center [302, 202] width 605 height 404
click at [328, 143] on li "Text" at bounding box center [369, 148] width 106 height 15
type input "****"
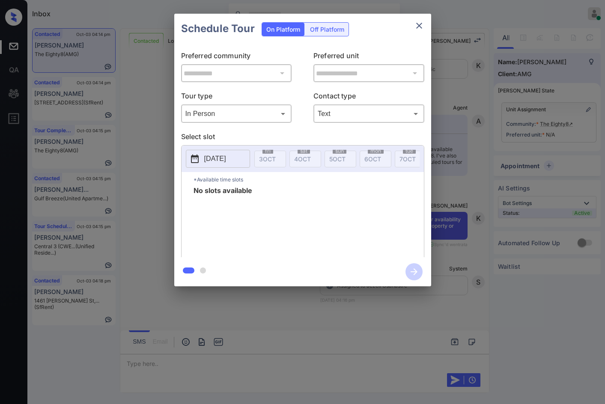
click at [243, 162] on button "2025-10-03" at bounding box center [218, 159] width 64 height 18
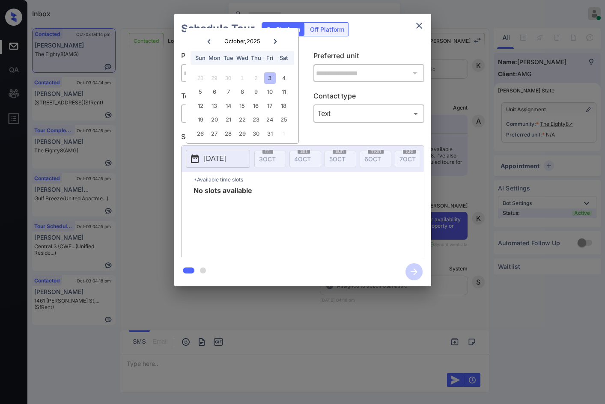
click at [142, 166] on div "**********" at bounding box center [302, 150] width 605 height 300
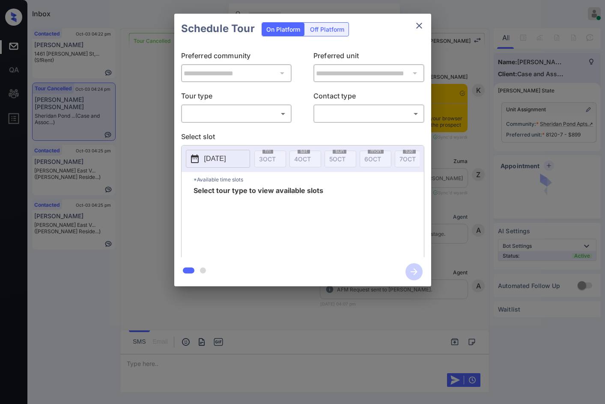
scroll to position [1712, 0]
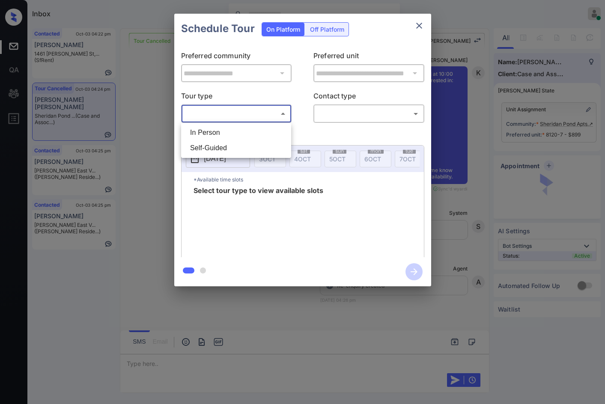
click at [239, 111] on body "Inbox Jezcil Usanastre Online Set yourself offline Set yourself on break Profil…" at bounding box center [302, 202] width 605 height 404
click at [229, 128] on li "In Person" at bounding box center [236, 132] width 106 height 15
type input "********"
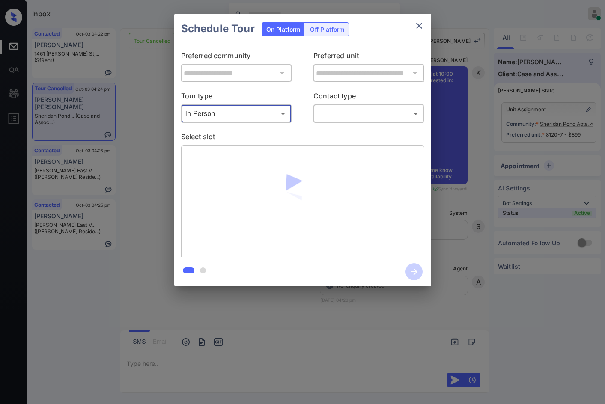
click at [326, 110] on body "Inbox Jezcil Usanastre Online Set yourself offline Set yourself on break Profil…" at bounding box center [302, 202] width 605 height 404
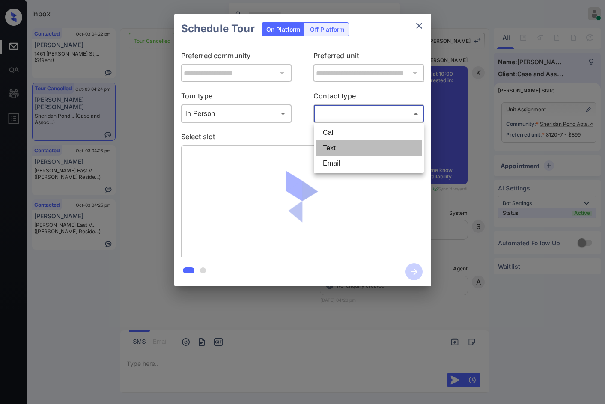
click at [343, 147] on li "Text" at bounding box center [369, 148] width 106 height 15
type input "****"
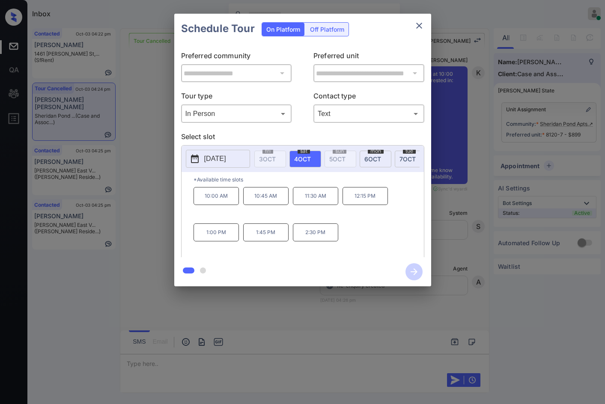
click at [378, 226] on div "10:00 AM 10:45 AM 11:30 AM 12:15 PM 1:00 PM 1:45 PM 2:30 PM" at bounding box center [309, 221] width 230 height 69
click at [222, 205] on p "10:00 AM" at bounding box center [216, 196] width 45 height 18
click at [422, 263] on button "button" at bounding box center [414, 272] width 27 height 22
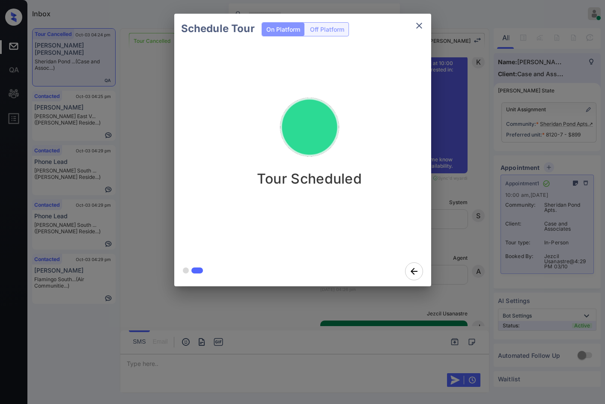
click at [148, 165] on div "Schedule Tour On Platform Off Platform Tour Scheduled" at bounding box center [302, 150] width 605 height 300
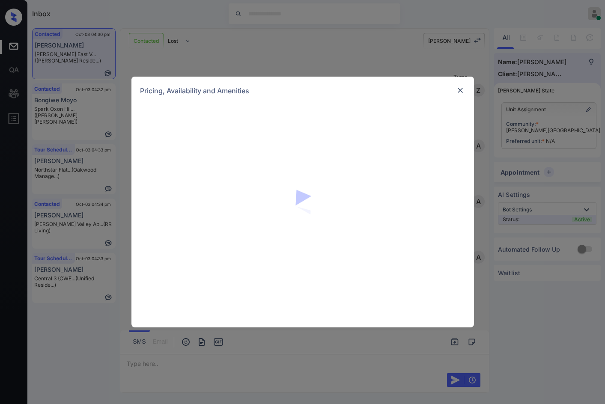
scroll to position [750, 0]
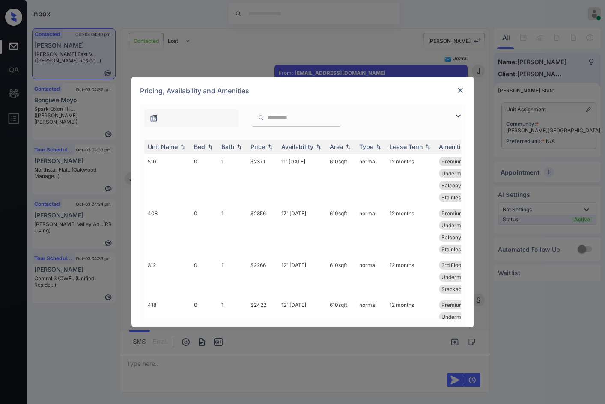
click at [461, 117] on img at bounding box center [458, 116] width 10 height 10
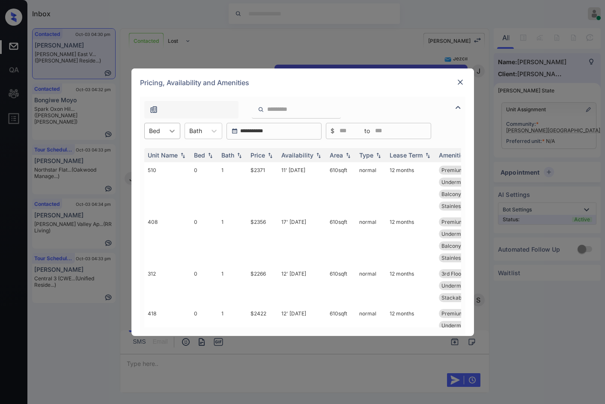
click at [178, 135] on div at bounding box center [172, 130] width 15 height 15
click at [166, 151] on div "0" at bounding box center [162, 151] width 36 height 15
click at [270, 153] on img at bounding box center [270, 155] width 9 height 6
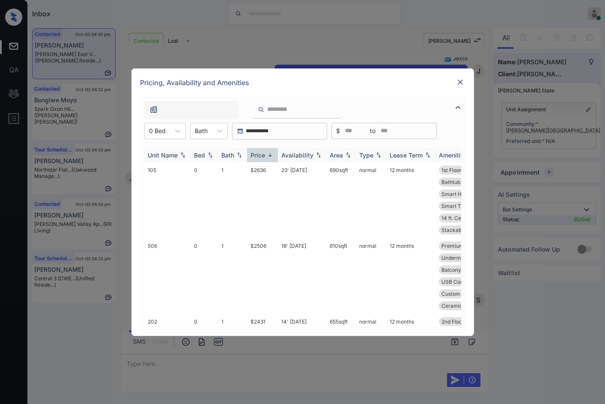
click at [270, 153] on img at bounding box center [270, 155] width 9 height 6
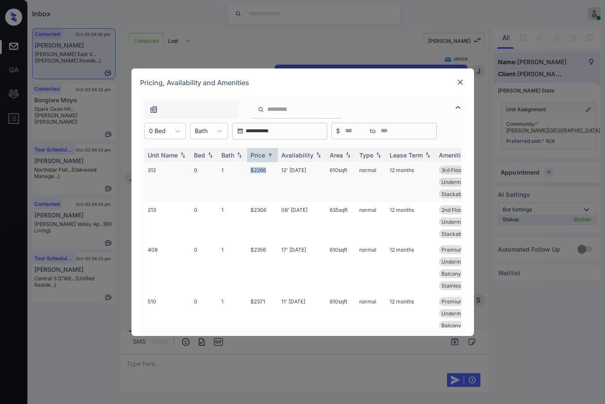
drag, startPoint x: 240, startPoint y: 168, endPoint x: 273, endPoint y: 168, distance: 33.4
click at [273, 168] on tr "312 0 1 $2266 12' [DATE] 610 sqft normal 12 months 3rd Floor Premium Vinyl F...…" at bounding box center [368, 182] width 448 height 40
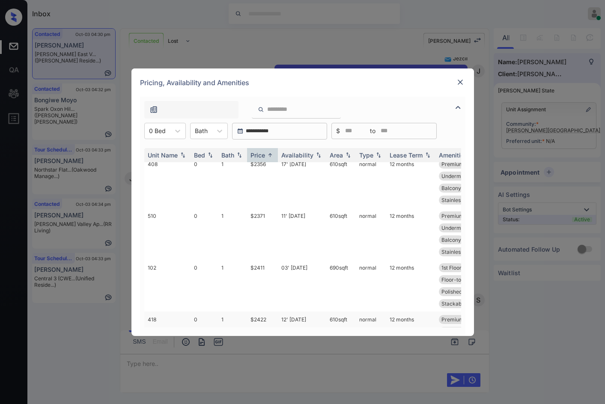
scroll to position [171, 0]
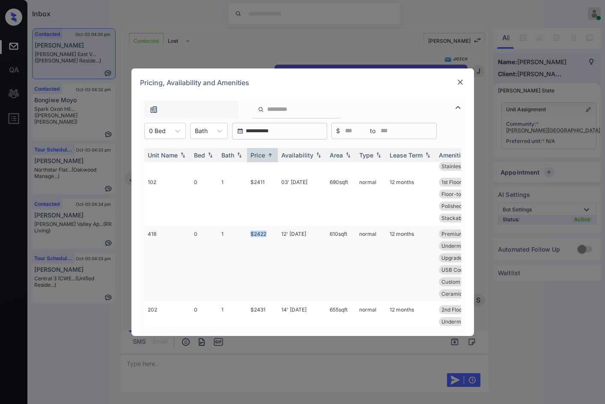
drag, startPoint x: 246, startPoint y: 236, endPoint x: 270, endPoint y: 235, distance: 24.0
click at [270, 235] on tr "418 0 1 $2422 12' [DATE] 610 sqft normal 12 months Premium Vinyl F... Quartz Co…" at bounding box center [368, 264] width 448 height 76
copy tr "$2422"
click at [153, 127] on div at bounding box center [157, 130] width 17 height 9
click at [164, 162] on div "1" at bounding box center [165, 167] width 42 height 15
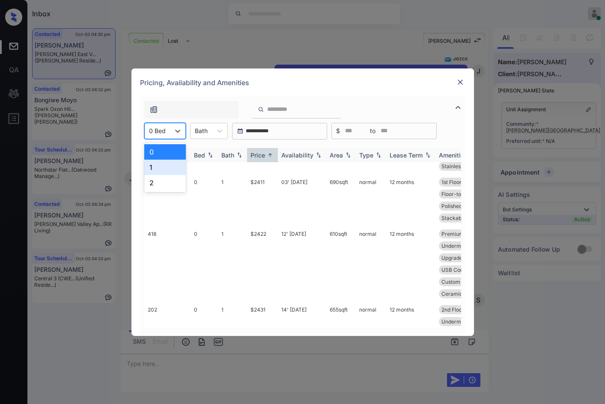
scroll to position [0, 0]
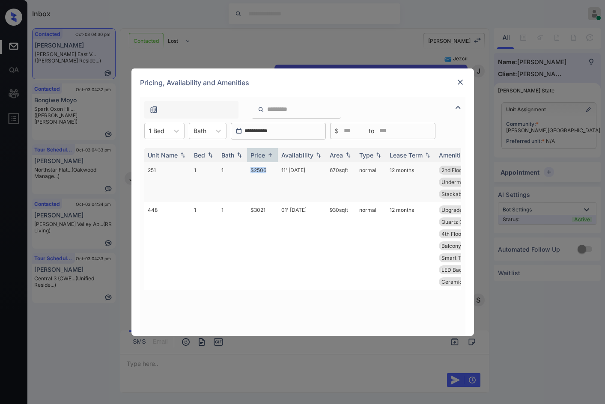
click at [272, 174] on tr "251 1 1 $2506 11' [DATE] 670 sqft normal 12 months 2nd Floor Premium Vinyl F...…" at bounding box center [368, 182] width 448 height 40
copy tr "$2506"
click at [75, 163] on div "**********" at bounding box center [302, 202] width 605 height 404
click at [459, 82] on img at bounding box center [460, 82] width 9 height 9
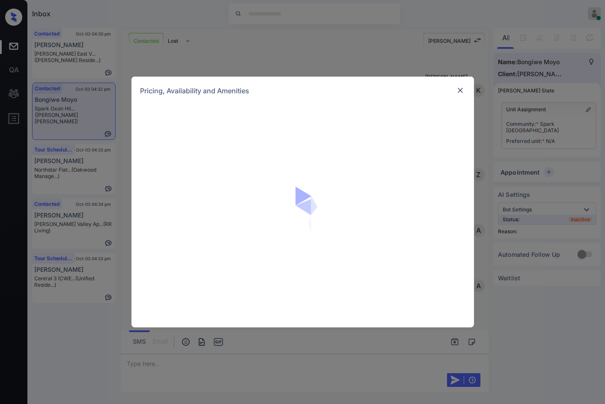
scroll to position [753, 0]
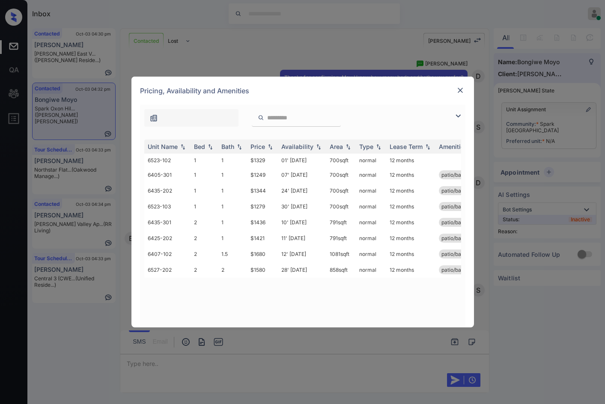
click at [458, 114] on img at bounding box center [458, 116] width 10 height 10
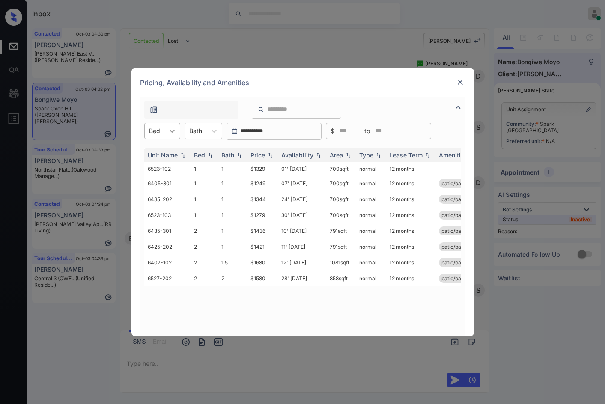
click at [166, 132] on div at bounding box center [172, 130] width 15 height 15
click at [154, 153] on div "1" at bounding box center [162, 151] width 36 height 15
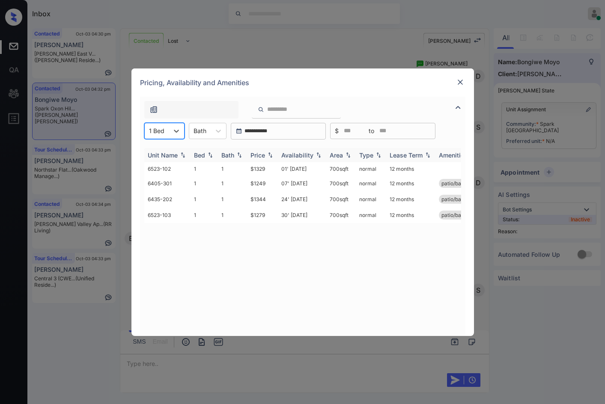
click at [269, 154] on img at bounding box center [270, 155] width 9 height 6
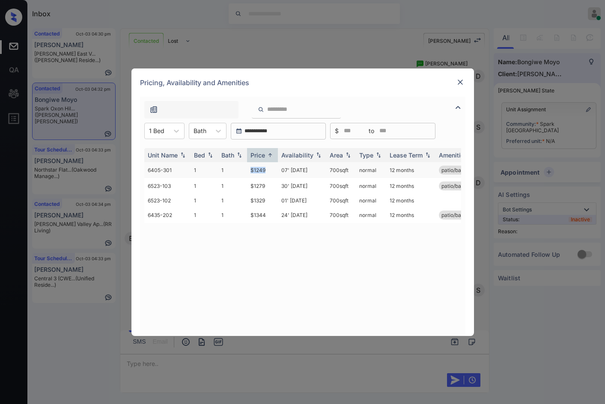
click at [267, 167] on td "$1249" at bounding box center [262, 170] width 31 height 16
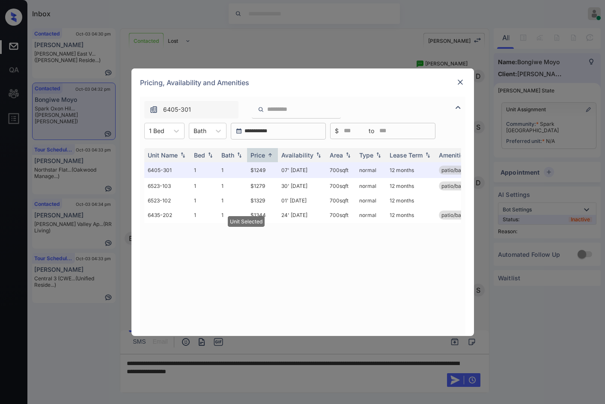
click at [454, 84] on div "Pricing, Availability and Amenities" at bounding box center [303, 83] width 343 height 28
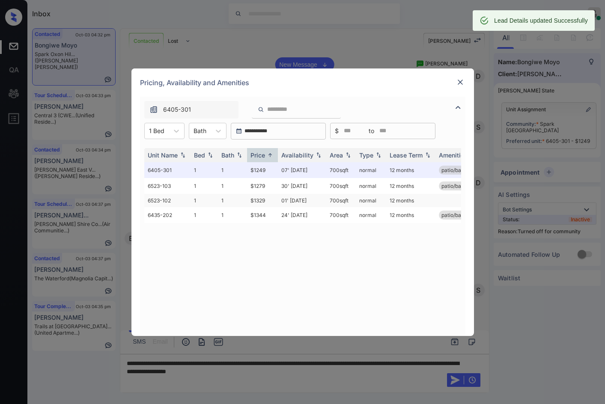
click at [297, 197] on td "01' Oct 25" at bounding box center [302, 200] width 48 height 13
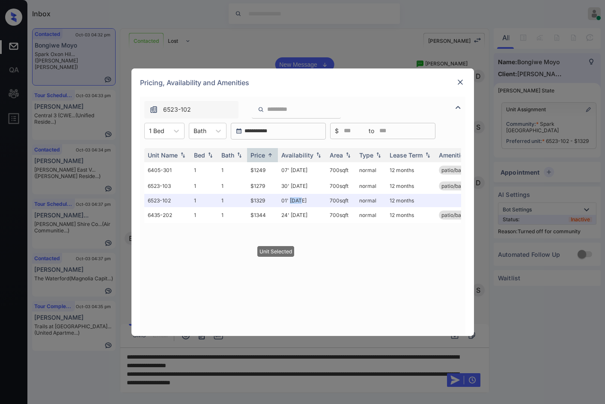
click at [461, 82] on img at bounding box center [460, 82] width 9 height 9
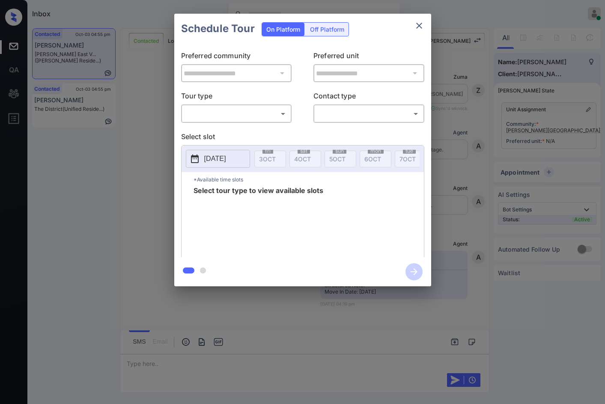
scroll to position [685, 0]
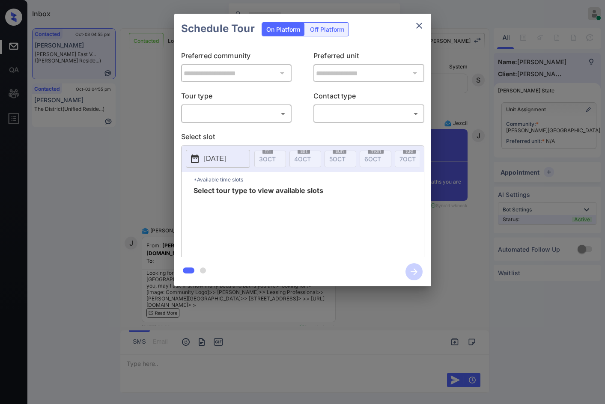
click at [244, 115] on body "Inbox Jezcil Usanastre Online Set yourself offline Set yourself on break Profil…" at bounding box center [302, 202] width 605 height 404
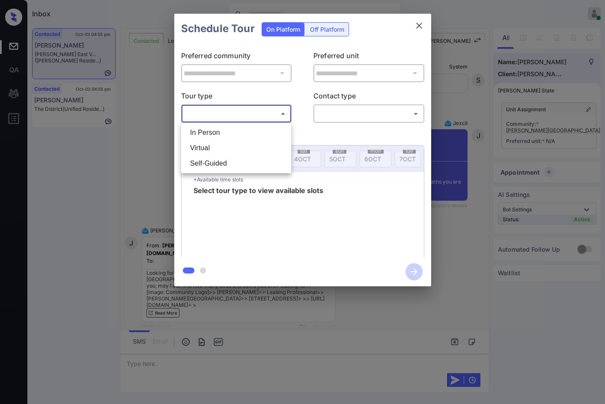
click at [238, 130] on li "In Person" at bounding box center [236, 132] width 106 height 15
type input "********"
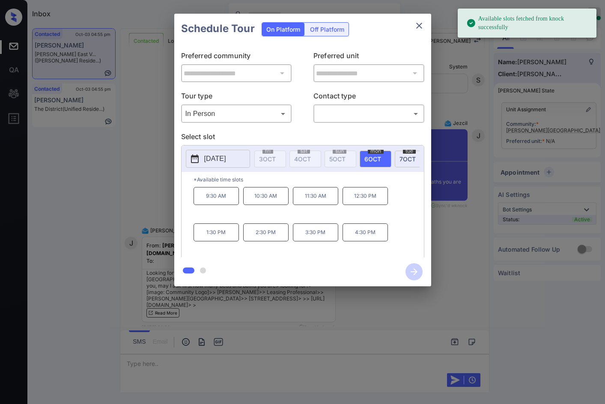
click at [224, 158] on p "2025-10-06" at bounding box center [215, 159] width 22 height 10
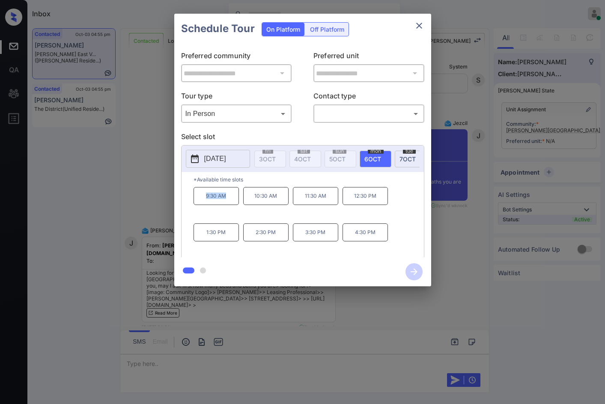
click at [240, 206] on div "*Available time slots 9:30 AM 10:30 AM 11:30 AM 12:30 PM 1:30 PM 2:30 PM 3:30 P…" at bounding box center [303, 216] width 242 height 88
copy p "9:30 AM"
drag, startPoint x: 380, startPoint y: 240, endPoint x: 388, endPoint y: 239, distance: 8.7
click at [388, 239] on div "9:30 AM 10:30 AM 11:30 AM 12:30 PM 1:30 PM 2:30 PM 3:30 PM 4:30 PM" at bounding box center [309, 221] width 230 height 69
copy p "4:30 PM"
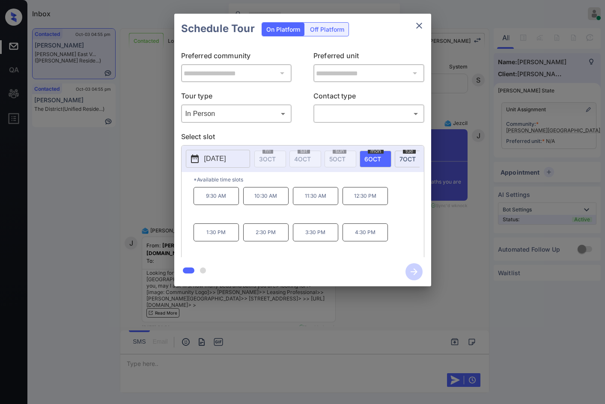
click at [120, 177] on div "**********" at bounding box center [302, 150] width 605 height 300
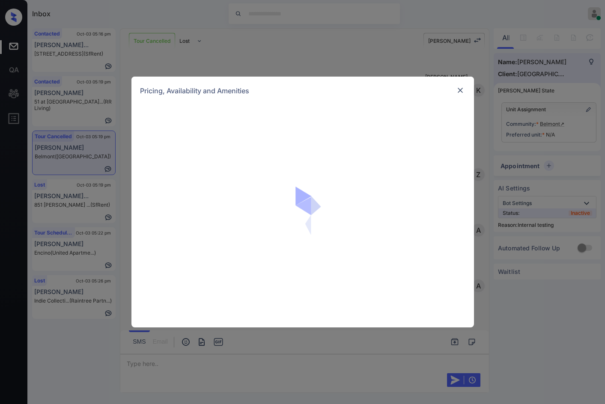
scroll to position [1793, 0]
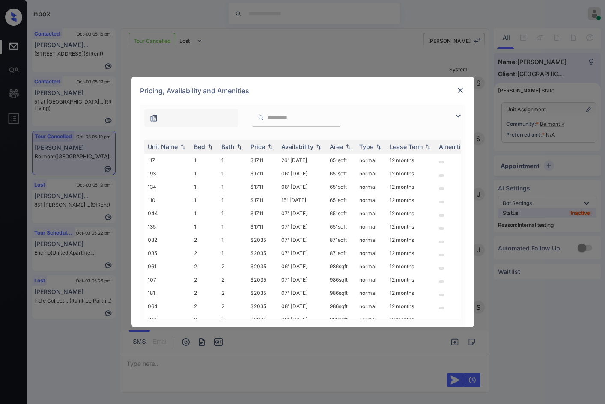
click at [460, 118] on img at bounding box center [458, 116] width 10 height 10
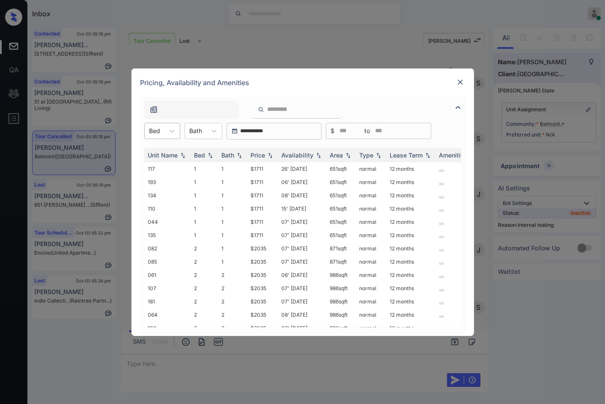
click at [145, 133] on div "Bed" at bounding box center [155, 131] width 20 height 12
click at [158, 166] on div "2" at bounding box center [162, 167] width 36 height 15
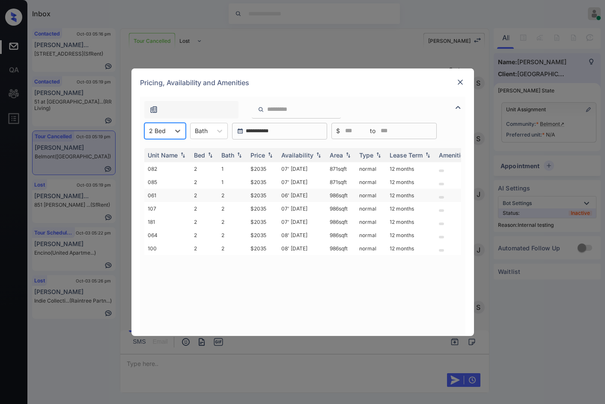
click at [275, 201] on td "$2035" at bounding box center [262, 195] width 31 height 13
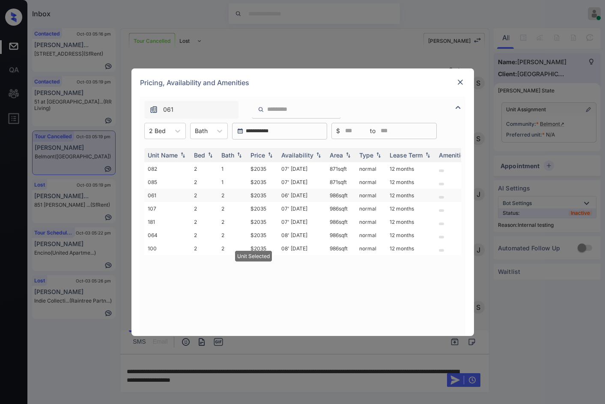
click at [275, 201] on td "$2035" at bounding box center [262, 195] width 31 height 13
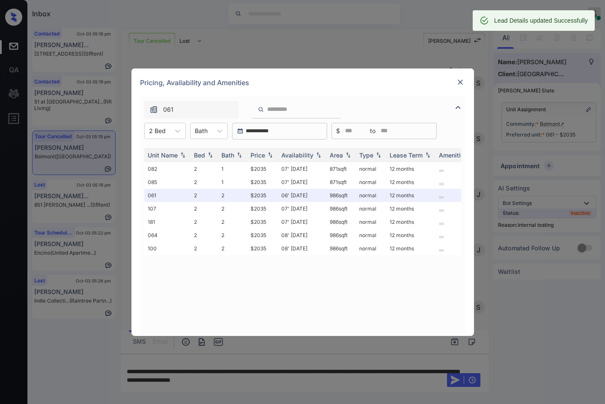
click at [453, 101] on div "061" at bounding box center [303, 108] width 326 height 22
click at [457, 87] on div at bounding box center [460, 82] width 10 height 10
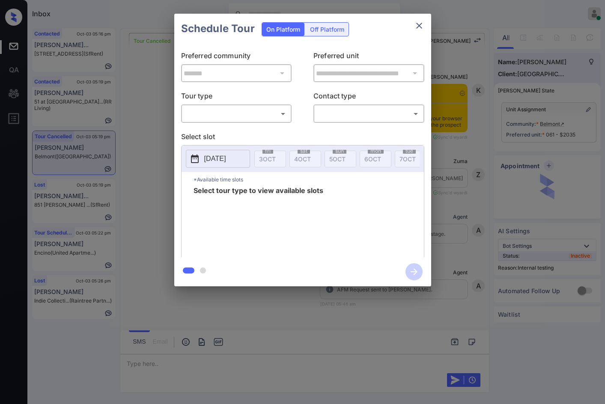
scroll to position [4919, 0]
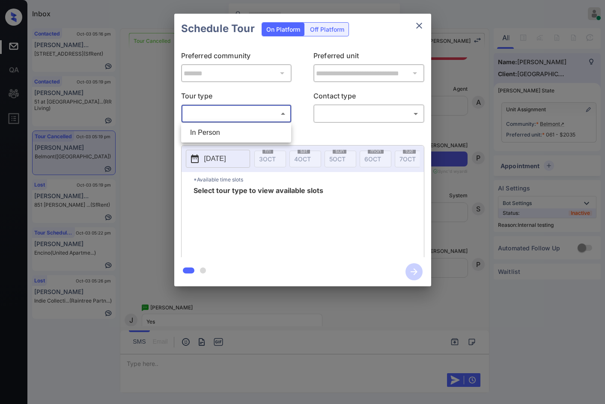
click at [278, 121] on body "Inbox Jezcil Usanastre Online Set yourself offline Set yourself on break Profil…" at bounding box center [302, 202] width 605 height 404
click at [277, 122] on div at bounding box center [302, 202] width 605 height 404
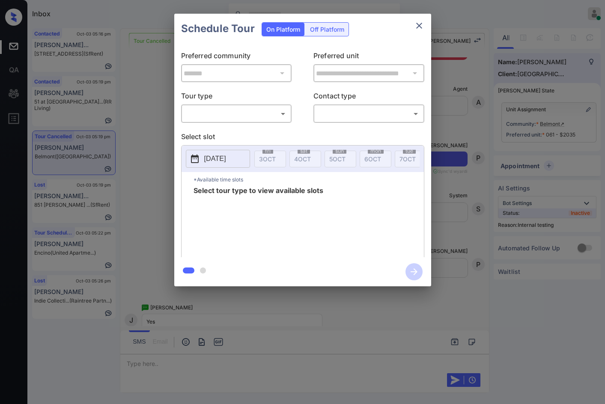
click at [277, 130] on div "**********" at bounding box center [302, 151] width 257 height 214
click at [279, 118] on body "Inbox Jezcil Usanastre Online Set yourself offline Set yourself on break Profil…" at bounding box center [302, 202] width 605 height 404
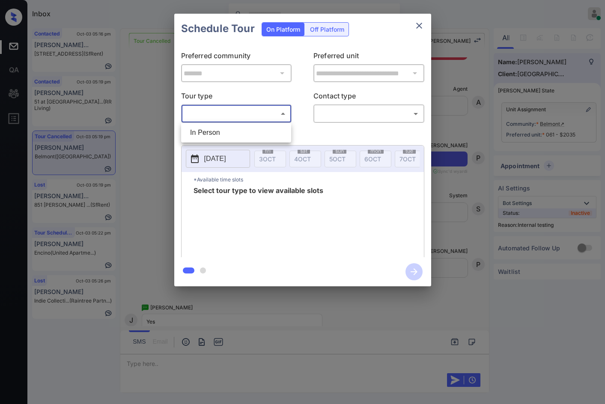
click at [274, 137] on li "In Person" at bounding box center [236, 132] width 106 height 15
type input "********"
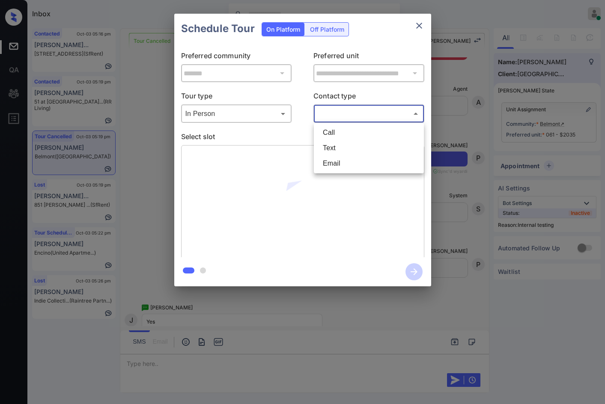
click at [353, 120] on body "Inbox Jezcil Usanastre Online Set yourself offline Set yourself on break Profil…" at bounding box center [302, 202] width 605 height 404
click at [348, 142] on li "Text" at bounding box center [369, 148] width 106 height 15
type input "****"
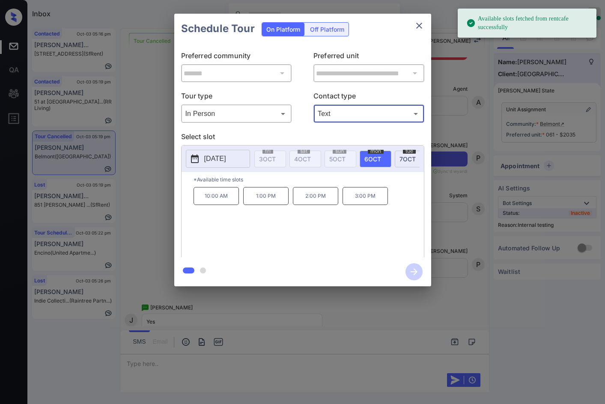
click at [225, 204] on p "10:00 AM" at bounding box center [216, 196] width 45 height 18
click at [413, 271] on icon "button" at bounding box center [414, 271] width 17 height 17
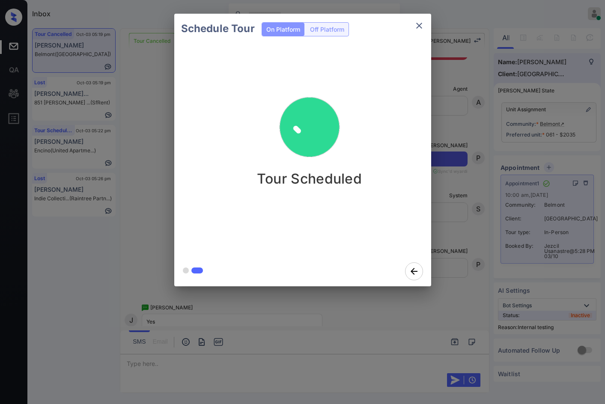
click at [137, 207] on div "Schedule Tour On Platform Off Platform Tour Scheduled" at bounding box center [302, 150] width 605 height 300
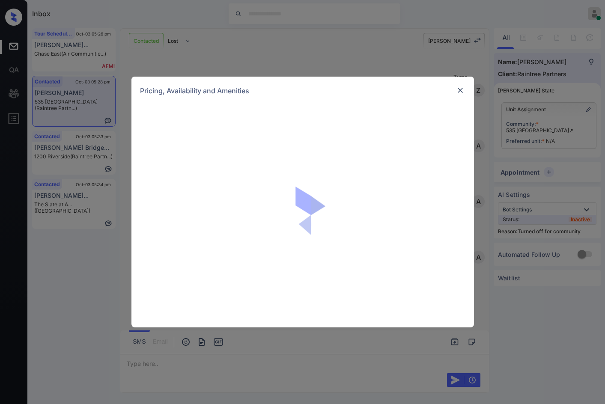
scroll to position [368, 0]
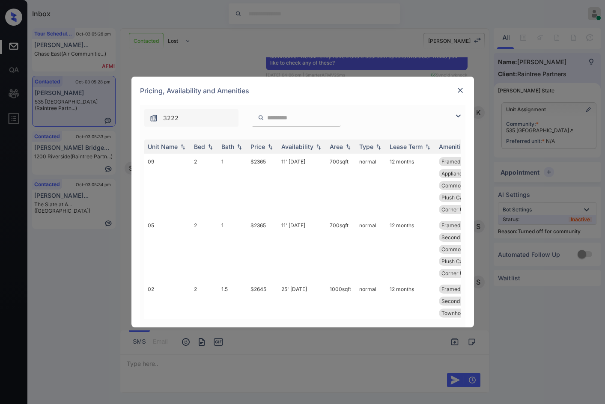
click at [453, 117] on img at bounding box center [458, 116] width 10 height 10
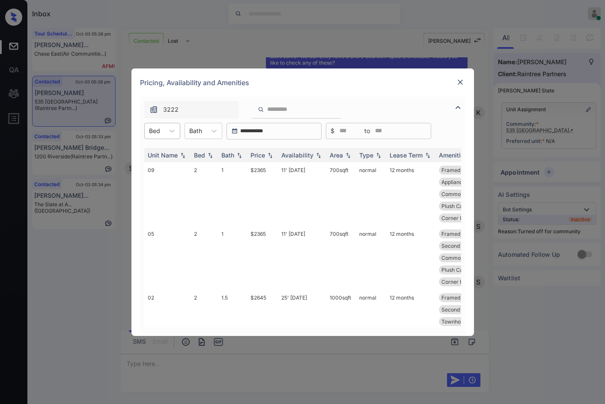
click at [157, 130] on div at bounding box center [154, 130] width 11 height 9
click at [168, 153] on div "2" at bounding box center [162, 151] width 36 height 15
click at [266, 157] on div "Price" at bounding box center [263, 155] width 24 height 7
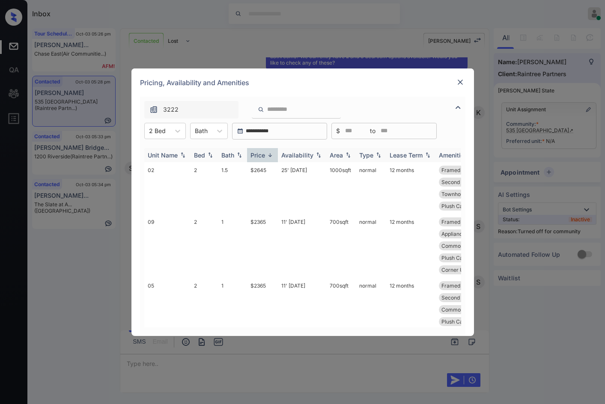
click at [266, 157] on img at bounding box center [270, 155] width 9 height 6
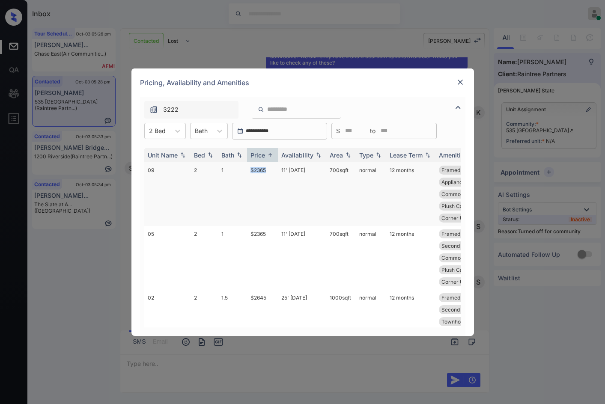
drag, startPoint x: 248, startPoint y: 171, endPoint x: 273, endPoint y: 171, distance: 24.8
click at [273, 171] on td "$2365" at bounding box center [262, 194] width 31 height 64
click at [274, 171] on td "$2365" at bounding box center [262, 194] width 31 height 64
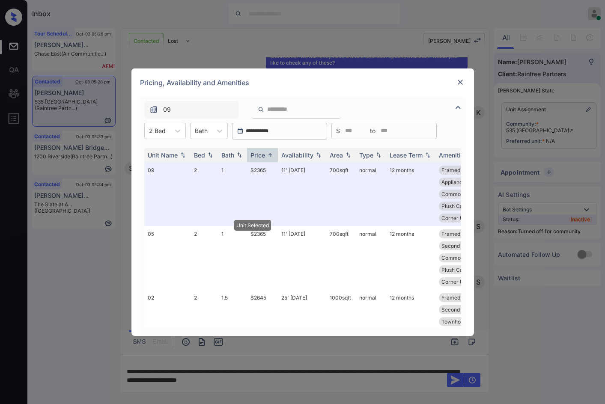
click at [458, 81] on img at bounding box center [460, 82] width 9 height 9
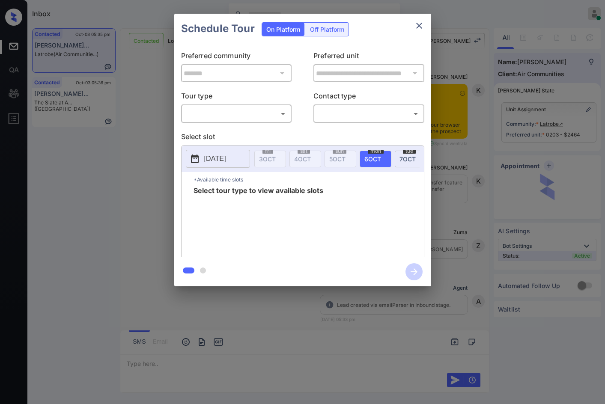
scroll to position [578, 0]
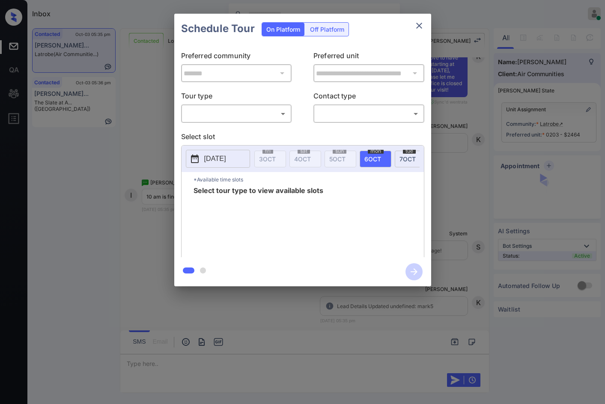
click at [263, 110] on body "Inbox Jezcil Usanastre Online Set yourself offline Set yourself on break Profil…" at bounding box center [302, 202] width 605 height 404
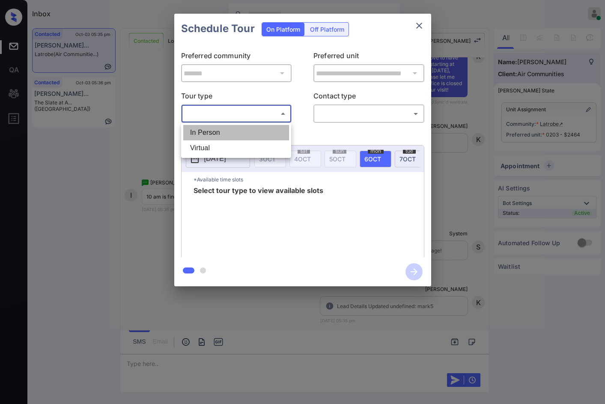
click at [256, 127] on li "In Person" at bounding box center [236, 132] width 106 height 15
type input "********"
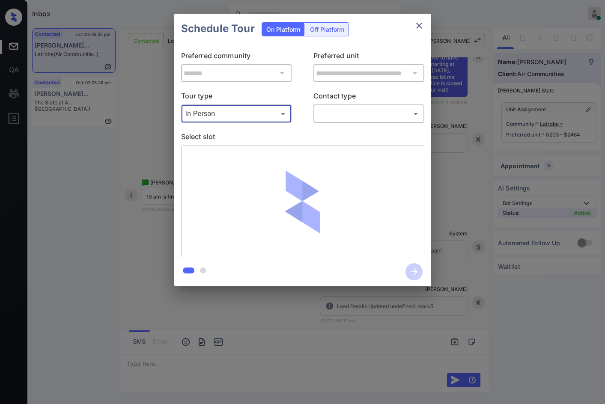
click at [356, 116] on body "Inbox Jezcil Usanastre Online Set yourself offline Set yourself on break Profil…" at bounding box center [302, 202] width 605 height 404
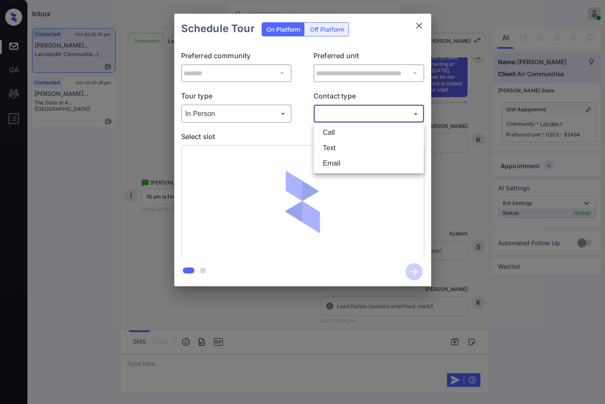
click at [350, 149] on li "Text" at bounding box center [369, 148] width 106 height 15
type input "****"
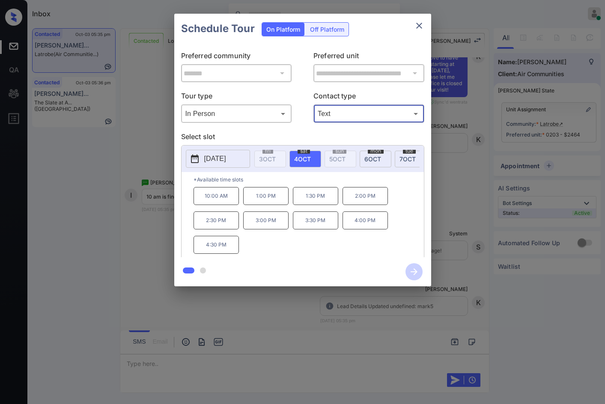
click at [148, 181] on div "**********" at bounding box center [302, 150] width 605 height 300
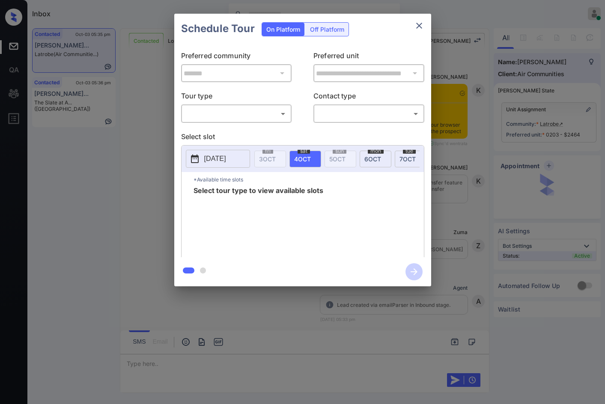
scroll to position [888, 0]
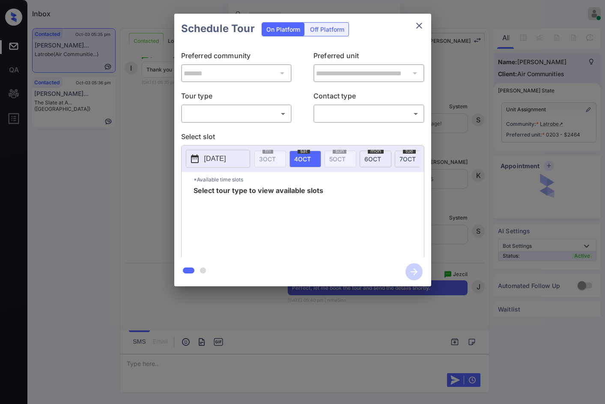
click at [257, 119] on body "Inbox Jezcil Usanastre Online Set yourself offline Set yourself on break Profil…" at bounding box center [302, 202] width 605 height 404
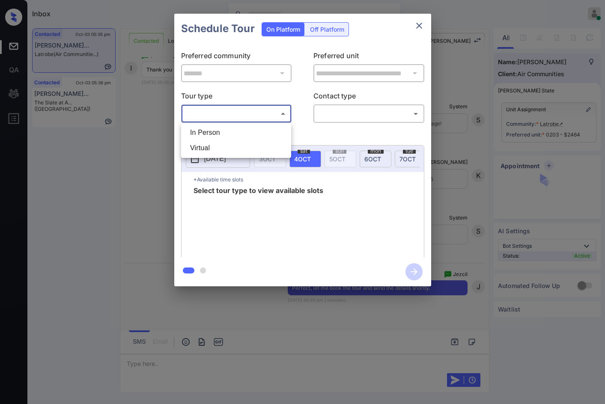
click at [255, 126] on li "In Person" at bounding box center [236, 132] width 106 height 15
type input "********"
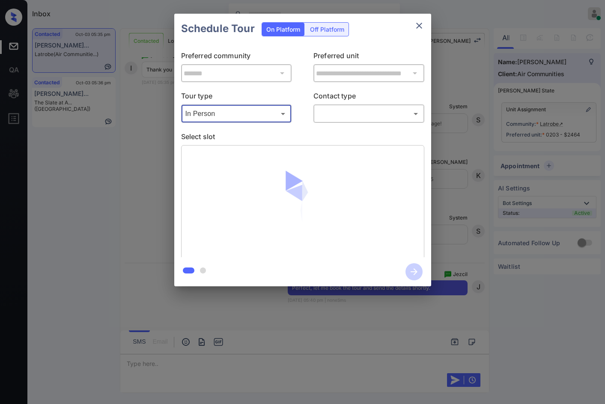
click at [328, 117] on body "Inbox Jezcil Usanastre Online Set yourself offline Set yourself on break Profil…" at bounding box center [302, 202] width 605 height 404
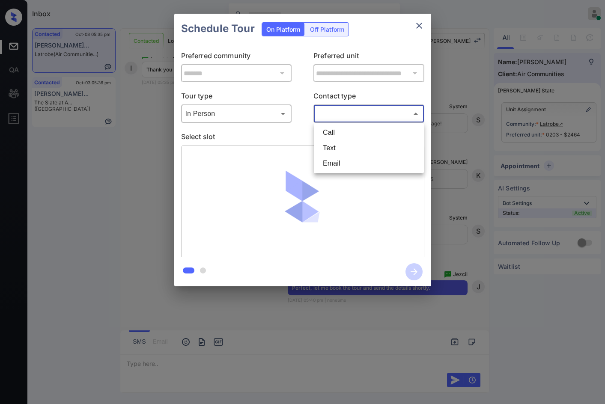
click at [357, 152] on li "Text" at bounding box center [369, 148] width 106 height 15
type input "****"
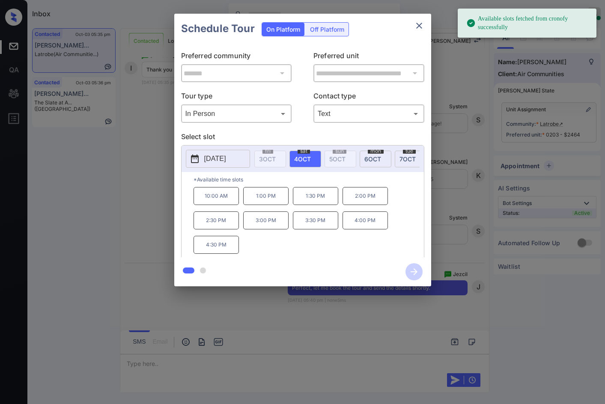
click at [219, 203] on p "10:00 AM" at bounding box center [216, 196] width 45 height 18
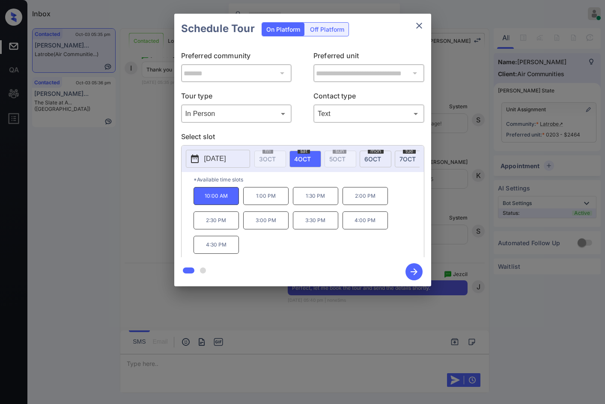
click at [415, 272] on icon "button" at bounding box center [414, 272] width 7 height 7
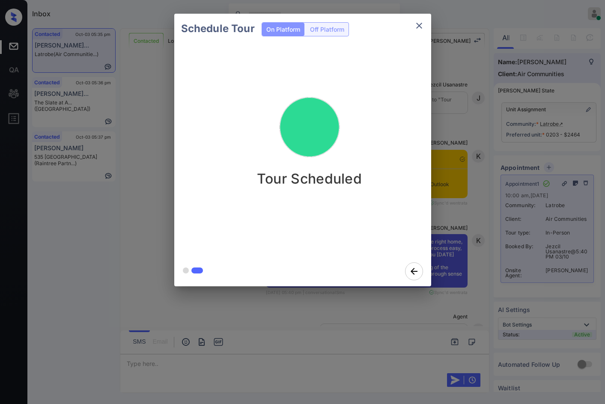
scroll to position [1175, 0]
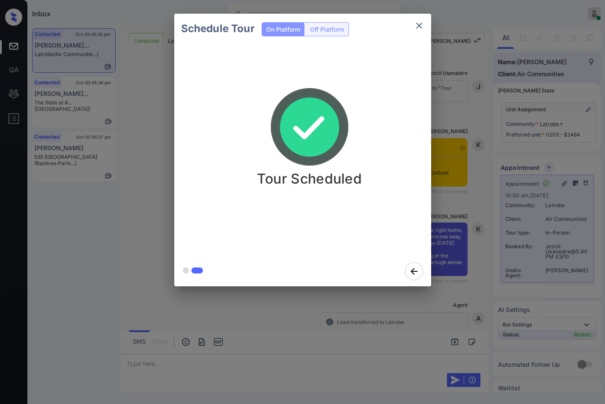
click at [131, 138] on div "Schedule Tour On Platform Off Platform Tour Scheduled" at bounding box center [302, 150] width 605 height 300
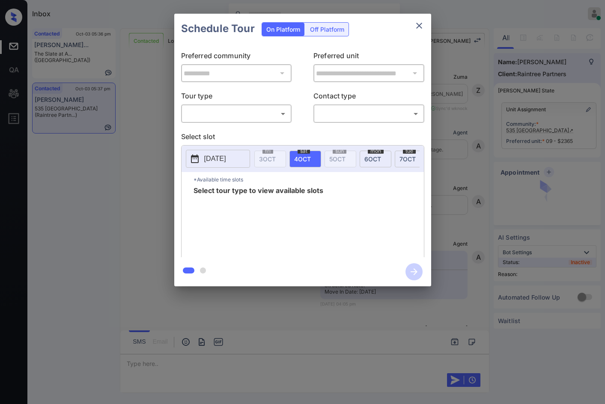
scroll to position [192, 0]
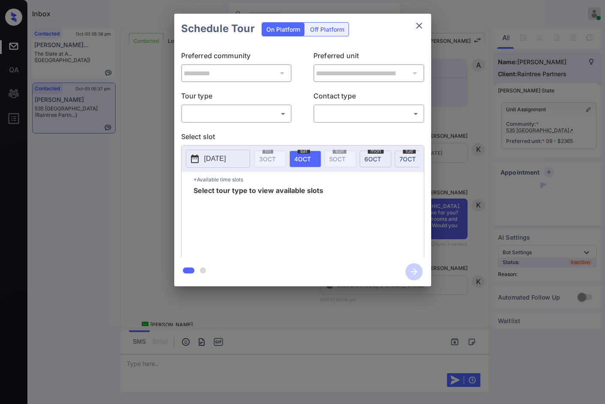
click at [234, 119] on body "Inbox Jezcil Usanastre Online Set yourself offline Set yourself on break Profil…" at bounding box center [302, 202] width 605 height 404
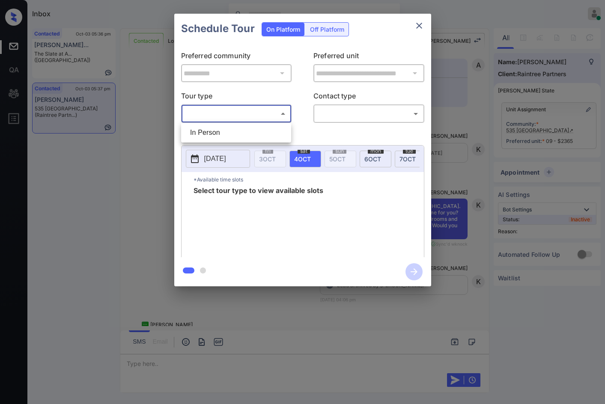
click at [236, 134] on li "In Person" at bounding box center [236, 132] width 106 height 15
type input "********"
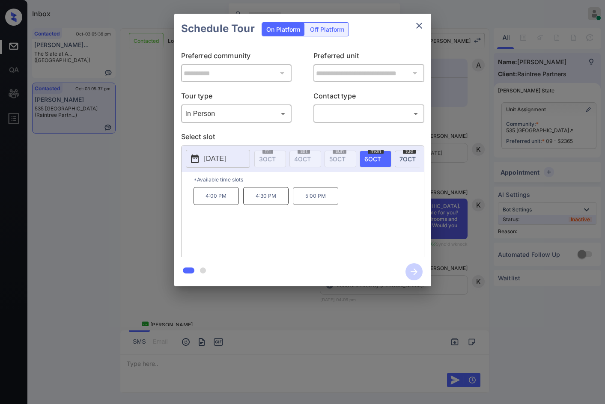
scroll to position [0, 132]
click at [310, 161] on span "8 OCT" at bounding box center [311, 159] width 17 height 7
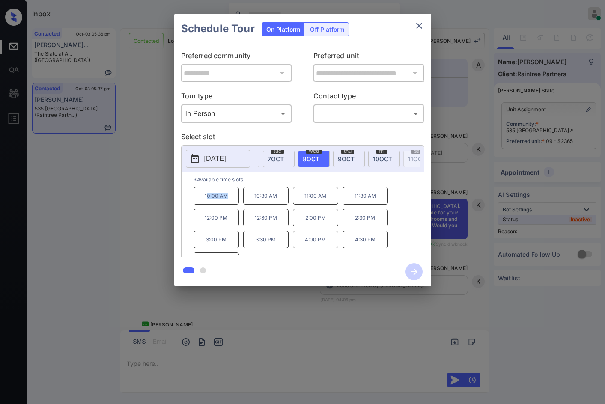
drag, startPoint x: 207, startPoint y: 197, endPoint x: 230, endPoint y: 201, distance: 23.5
click at [230, 201] on p "10:00 AM" at bounding box center [216, 196] width 45 height 18
drag, startPoint x: 199, startPoint y: 201, endPoint x: 233, endPoint y: 201, distance: 33.4
click at [233, 201] on p "10:00 AM" at bounding box center [216, 196] width 45 height 18
copy p "10:00 AM"
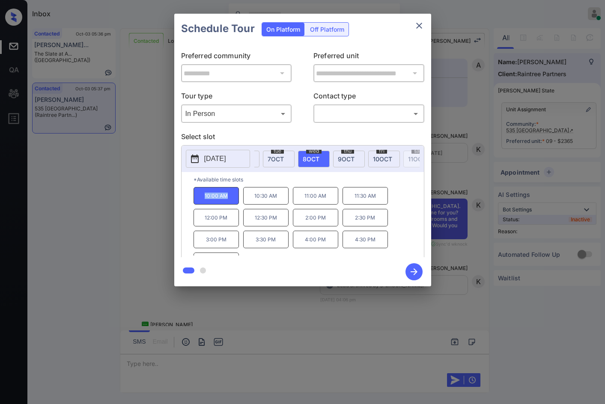
click at [149, 201] on div "**********" at bounding box center [302, 150] width 605 height 300
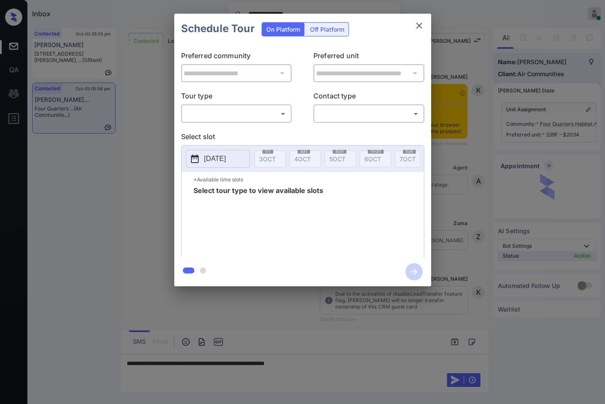
scroll to position [1301, 0]
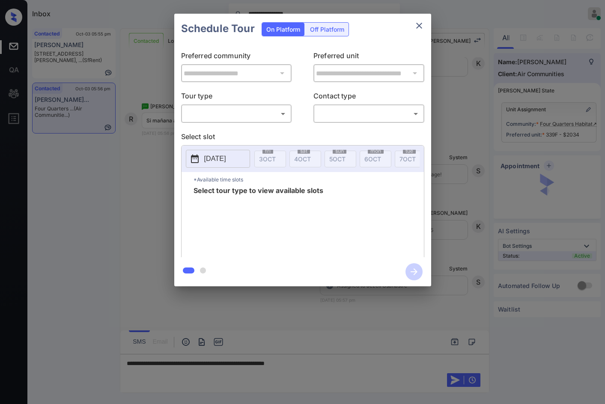
click at [248, 116] on body "**********" at bounding box center [302, 202] width 605 height 404
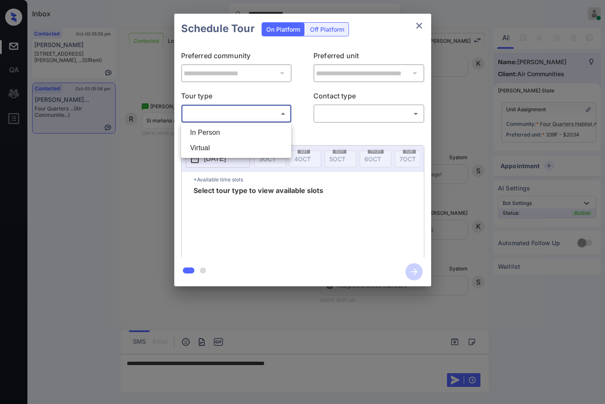
click at [249, 126] on li "In Person" at bounding box center [236, 132] width 106 height 15
type input "********"
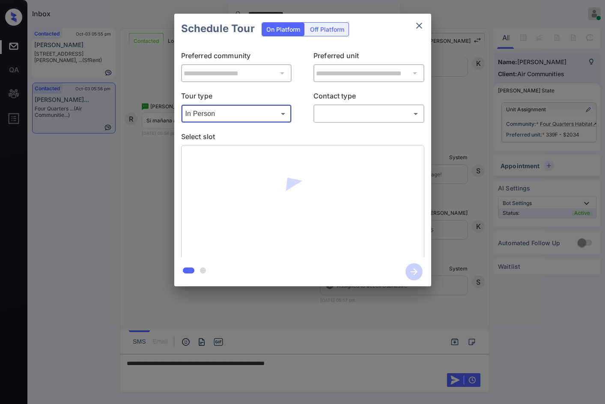
click at [347, 118] on body "**********" at bounding box center [302, 202] width 605 height 404
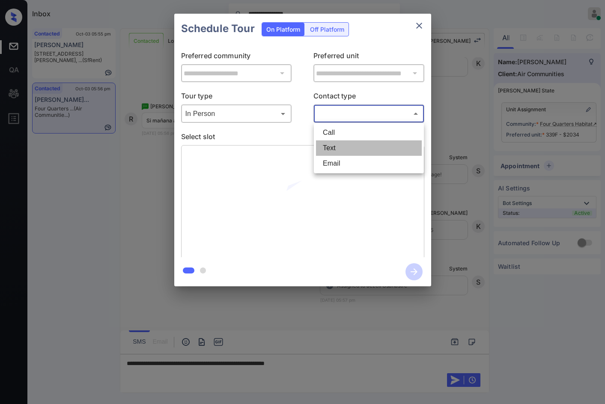
drag, startPoint x: 362, startPoint y: 156, endPoint x: 360, endPoint y: 149, distance: 6.9
click at [360, 149] on li "Text" at bounding box center [369, 148] width 106 height 15
type input "****"
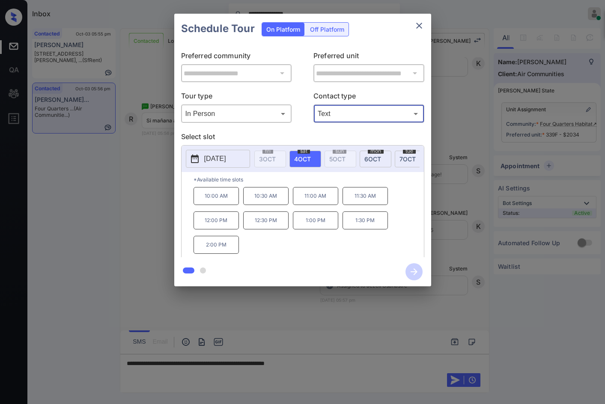
click at [152, 205] on div "**********" at bounding box center [302, 150] width 605 height 300
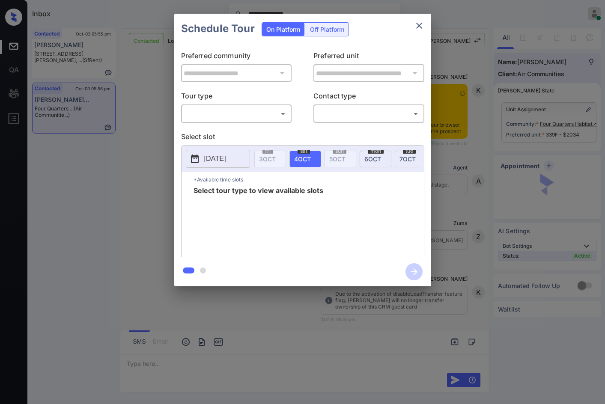
scroll to position [1352, 0]
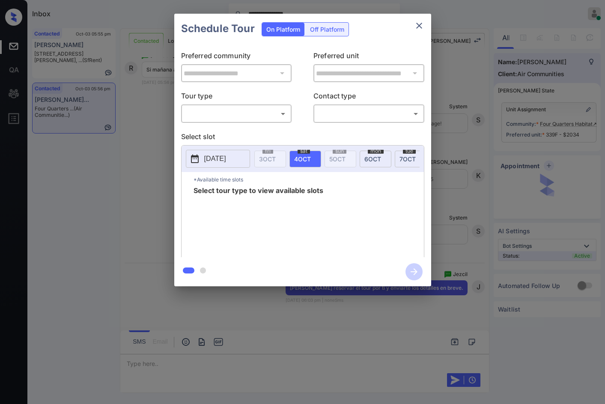
click at [236, 111] on body "**********" at bounding box center [302, 202] width 605 height 404
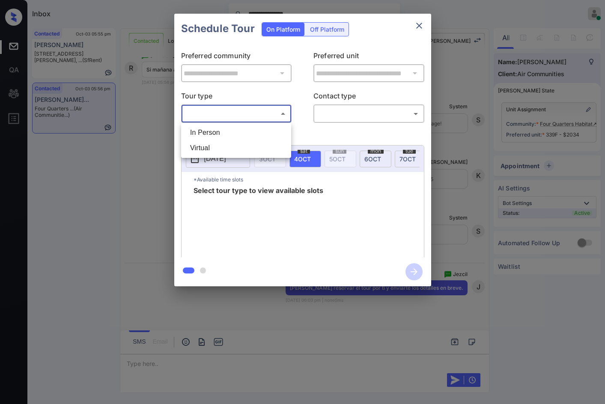
click at [249, 135] on li "In Person" at bounding box center [236, 132] width 106 height 15
type input "********"
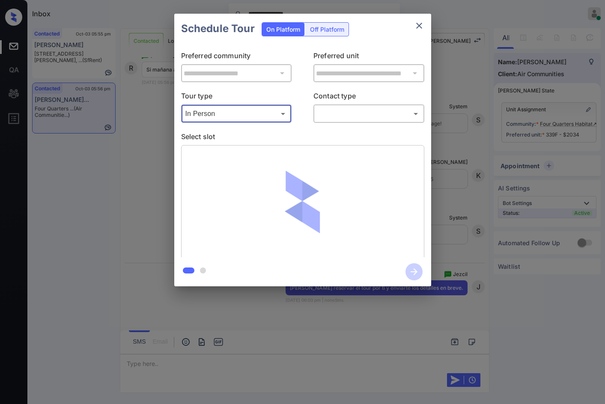
click at [335, 118] on body "**********" at bounding box center [302, 202] width 605 height 404
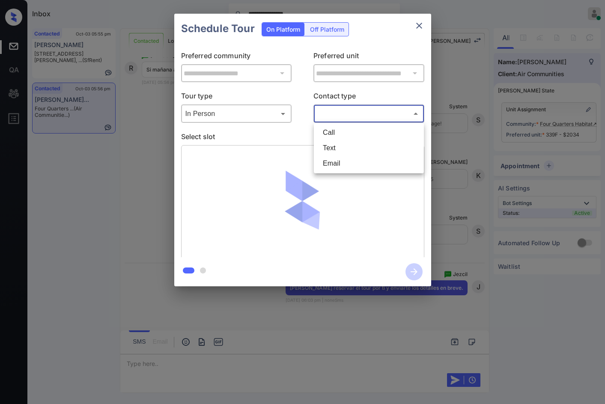
click at [352, 151] on li "Text" at bounding box center [369, 148] width 106 height 15
type input "****"
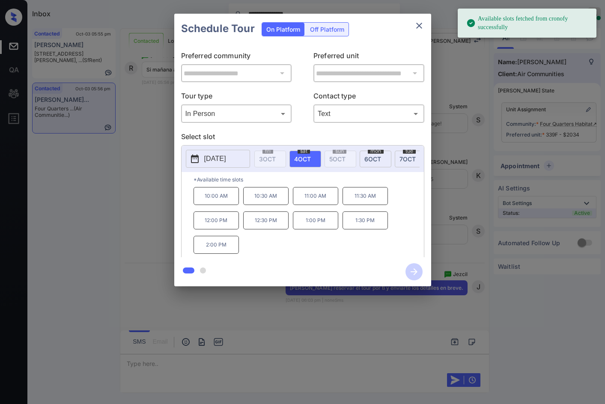
drag, startPoint x: 215, startPoint y: 257, endPoint x: 232, endPoint y: 255, distance: 17.2
click at [216, 254] on p "2:00 PM" at bounding box center [216, 245] width 45 height 18
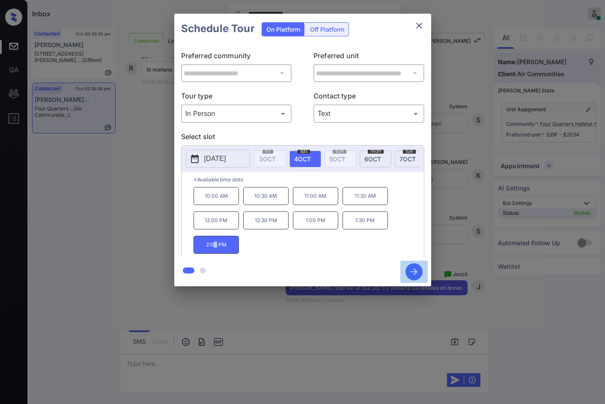
click at [412, 271] on icon "button" at bounding box center [414, 271] width 17 height 17
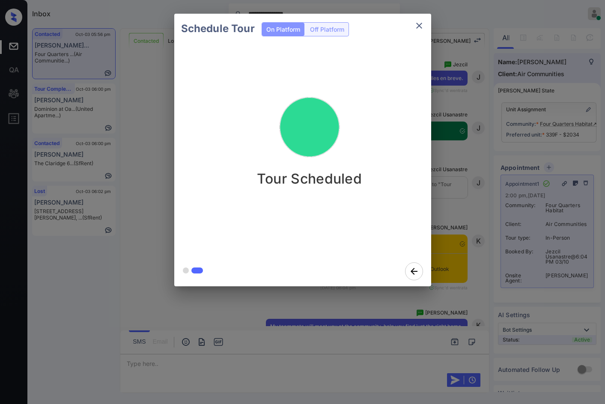
scroll to position [1550, 0]
click at [125, 181] on div "Schedule Tour On Platform Off Platform Tour Scheduled" at bounding box center [302, 150] width 605 height 300
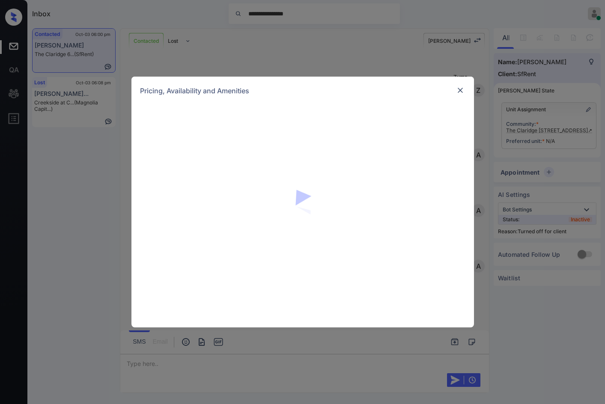
scroll to position [3056, 0]
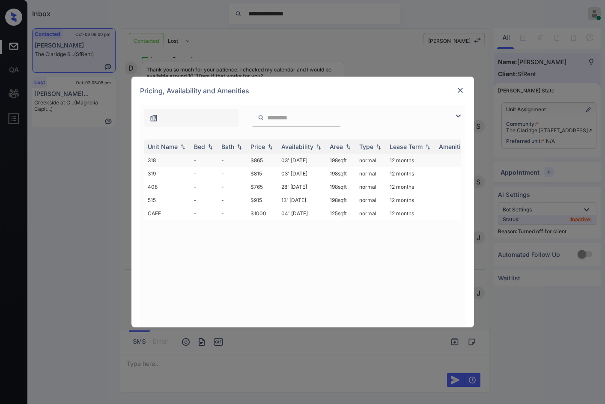
click at [227, 162] on td "-" at bounding box center [232, 160] width 29 height 13
click at [371, 157] on td "normal" at bounding box center [371, 160] width 30 height 13
click at [371, 158] on td "normal" at bounding box center [371, 160] width 30 height 13
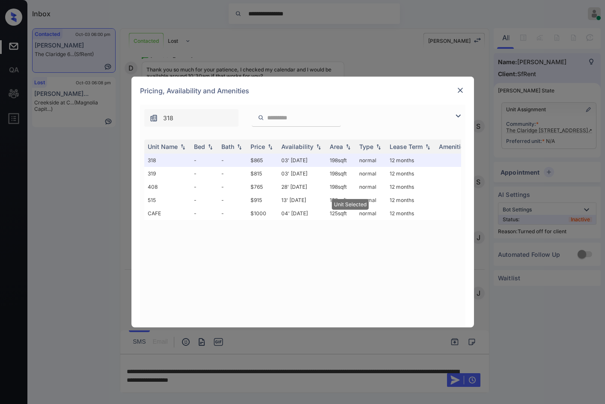
click at [461, 86] on div at bounding box center [460, 90] width 10 height 10
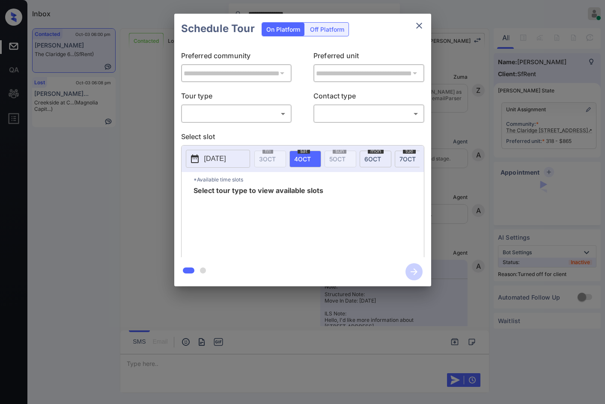
scroll to position [3056, 0]
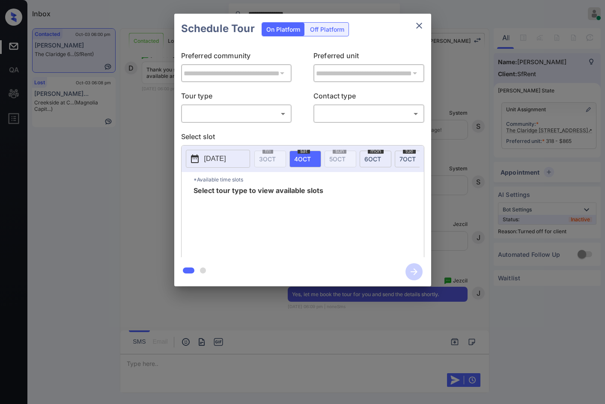
click at [320, 33] on div "Off Platform" at bounding box center [327, 29] width 43 height 13
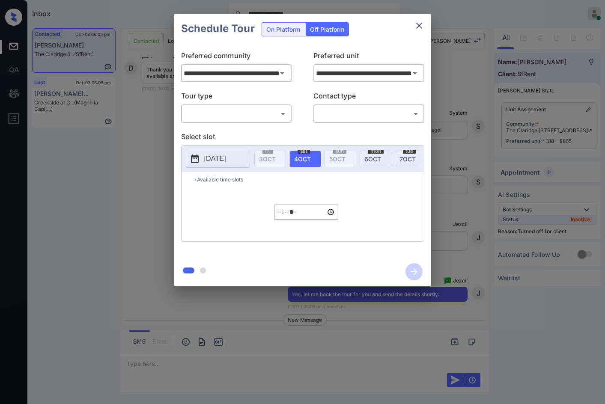
scroll to position [3112, 0]
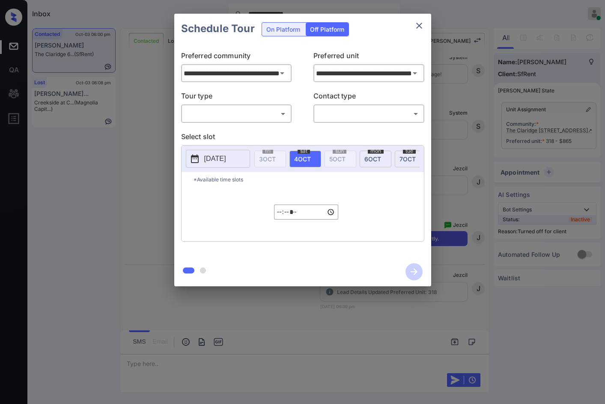
click at [263, 112] on body "**********" at bounding box center [302, 202] width 605 height 404
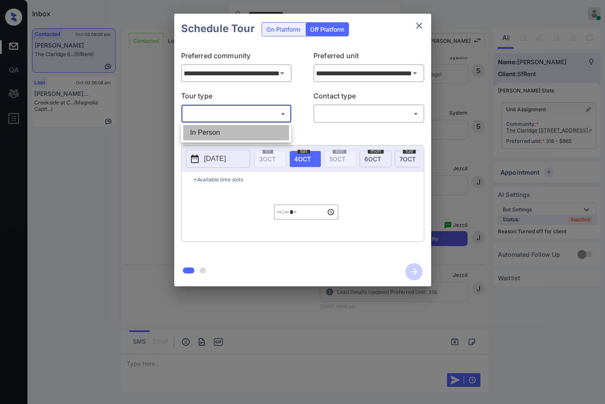
click at [252, 129] on li "In Person" at bounding box center [236, 132] width 106 height 15
type input "********"
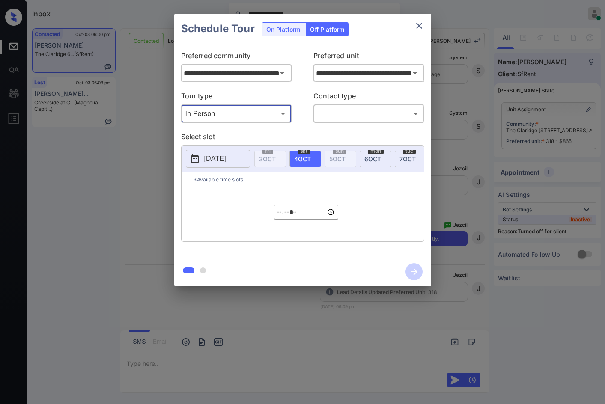
click at [353, 113] on body "**********" at bounding box center [302, 202] width 605 height 404
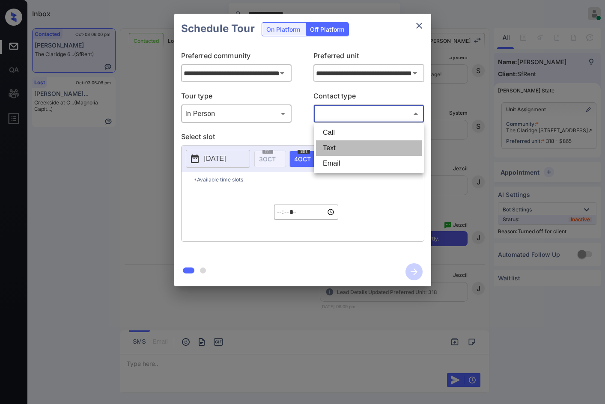
click at [346, 144] on li "Text" at bounding box center [369, 148] width 106 height 15
type input "****"
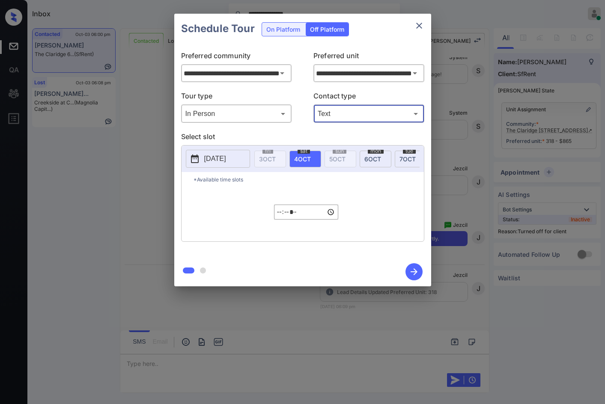
click at [213, 150] on button "[DATE]" at bounding box center [218, 159] width 64 height 18
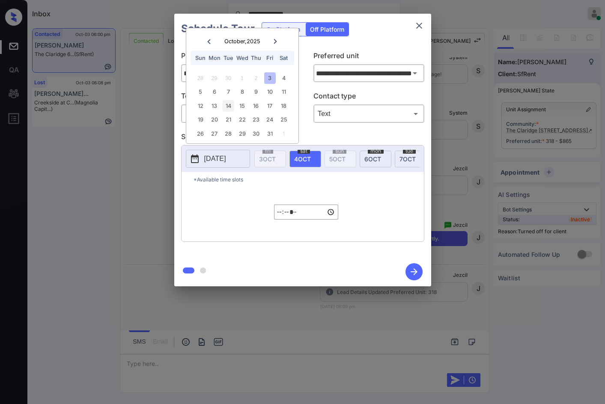
click at [228, 108] on div "14" at bounding box center [228, 106] width 12 height 12
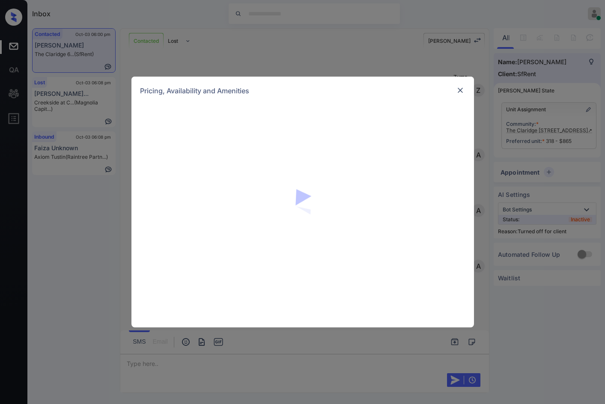
scroll to position [3112, 0]
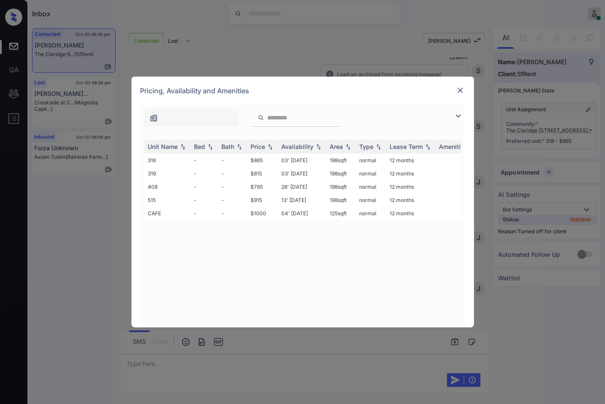
click at [455, 87] on div "Pricing, Availability and Amenities" at bounding box center [303, 91] width 343 height 28
click at [461, 89] on img at bounding box center [460, 90] width 9 height 9
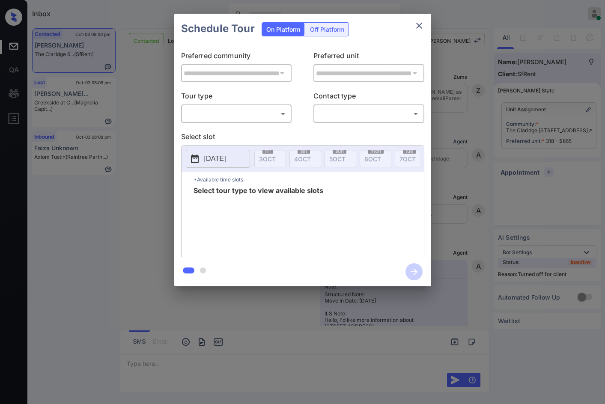
scroll to position [3112, 0]
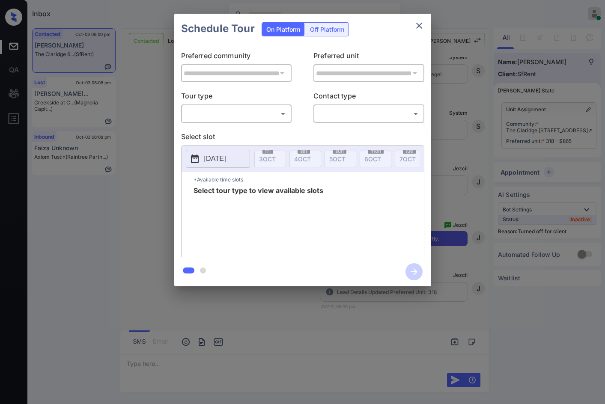
click at [321, 30] on div "Off Platform" at bounding box center [327, 29] width 43 height 13
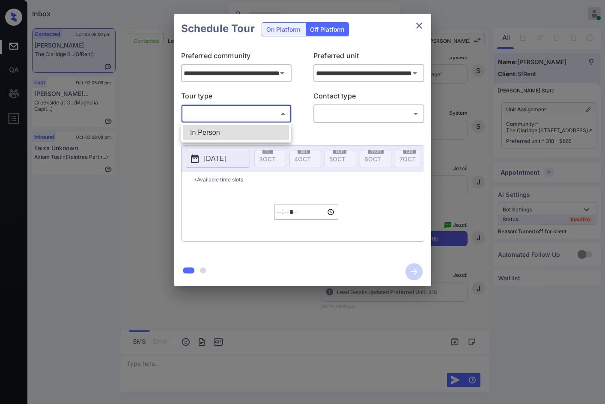
drag, startPoint x: 254, startPoint y: 109, endPoint x: 250, endPoint y: 120, distance: 11.8
click at [253, 109] on body "Inbox Jezcil Usanastre Online Set yourself offline Set yourself on break Profil…" at bounding box center [302, 202] width 605 height 404
click at [253, 132] on li "In Person" at bounding box center [236, 132] width 106 height 15
type input "********"
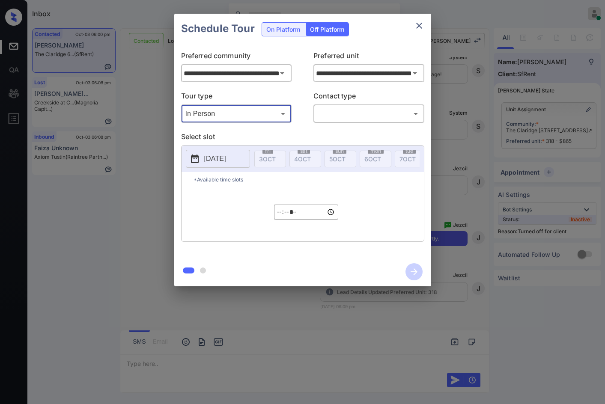
click at [321, 114] on body "Inbox Jezcil Usanastre Online Set yourself offline Set yourself on break Profil…" at bounding box center [302, 202] width 605 height 404
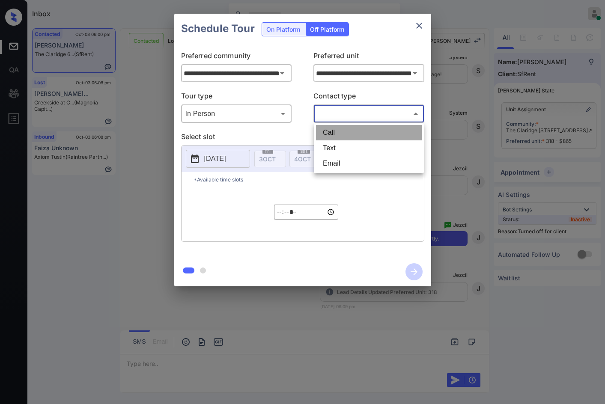
click at [339, 139] on li "Call" at bounding box center [369, 132] width 106 height 15
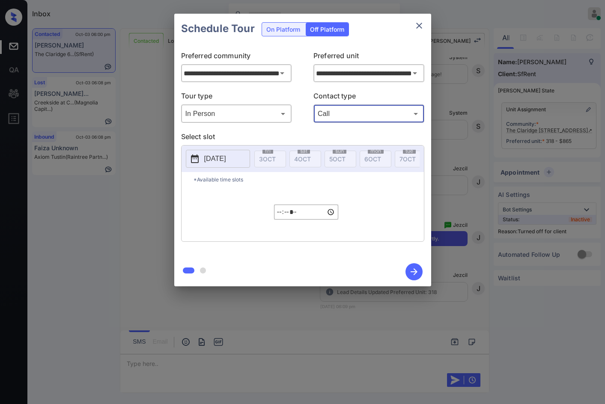
click at [334, 117] on body "Inbox Jezcil Usanastre Online Set yourself offline Set yourself on break Profil…" at bounding box center [302, 202] width 605 height 404
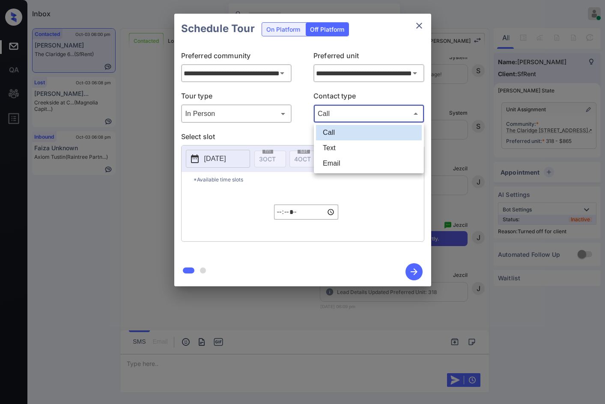
click at [336, 153] on li "Text" at bounding box center [369, 148] width 106 height 15
type input "****"
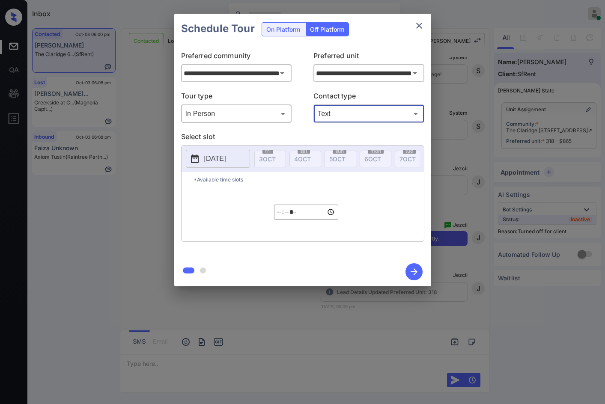
click at [240, 154] on button "[DATE]" at bounding box center [218, 159] width 64 height 18
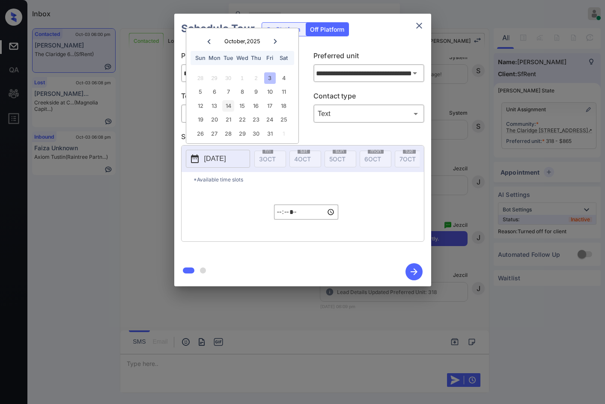
click at [226, 106] on div "14" at bounding box center [228, 106] width 12 height 12
click at [277, 210] on div "***** ​" at bounding box center [306, 212] width 64 height 50
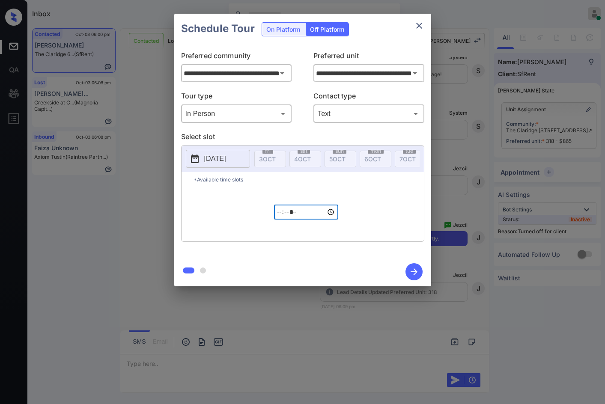
click at [278, 217] on input "*****" at bounding box center [306, 212] width 64 height 15
type input "*****"
click at [421, 271] on icon "button" at bounding box center [414, 271] width 17 height 17
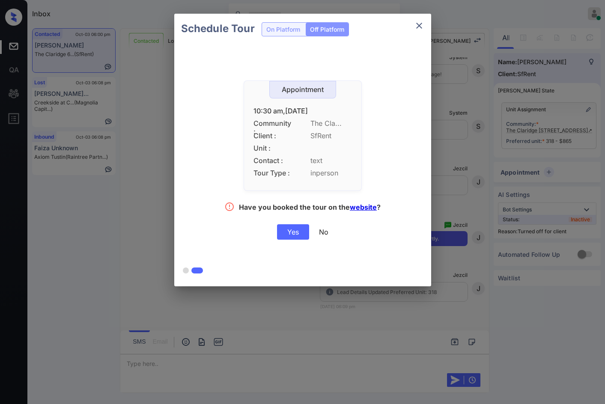
click at [293, 234] on div "Yes" at bounding box center [293, 231] width 32 height 15
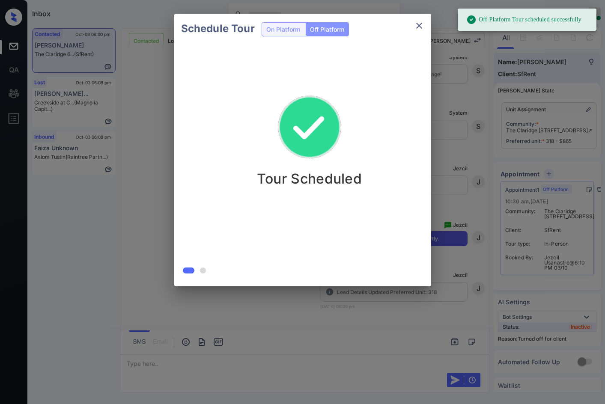
click at [152, 123] on div "Schedule Tour On Platform Off Platform Tour Scheduled" at bounding box center [302, 150] width 605 height 300
